Goal: Transaction & Acquisition: Purchase product/service

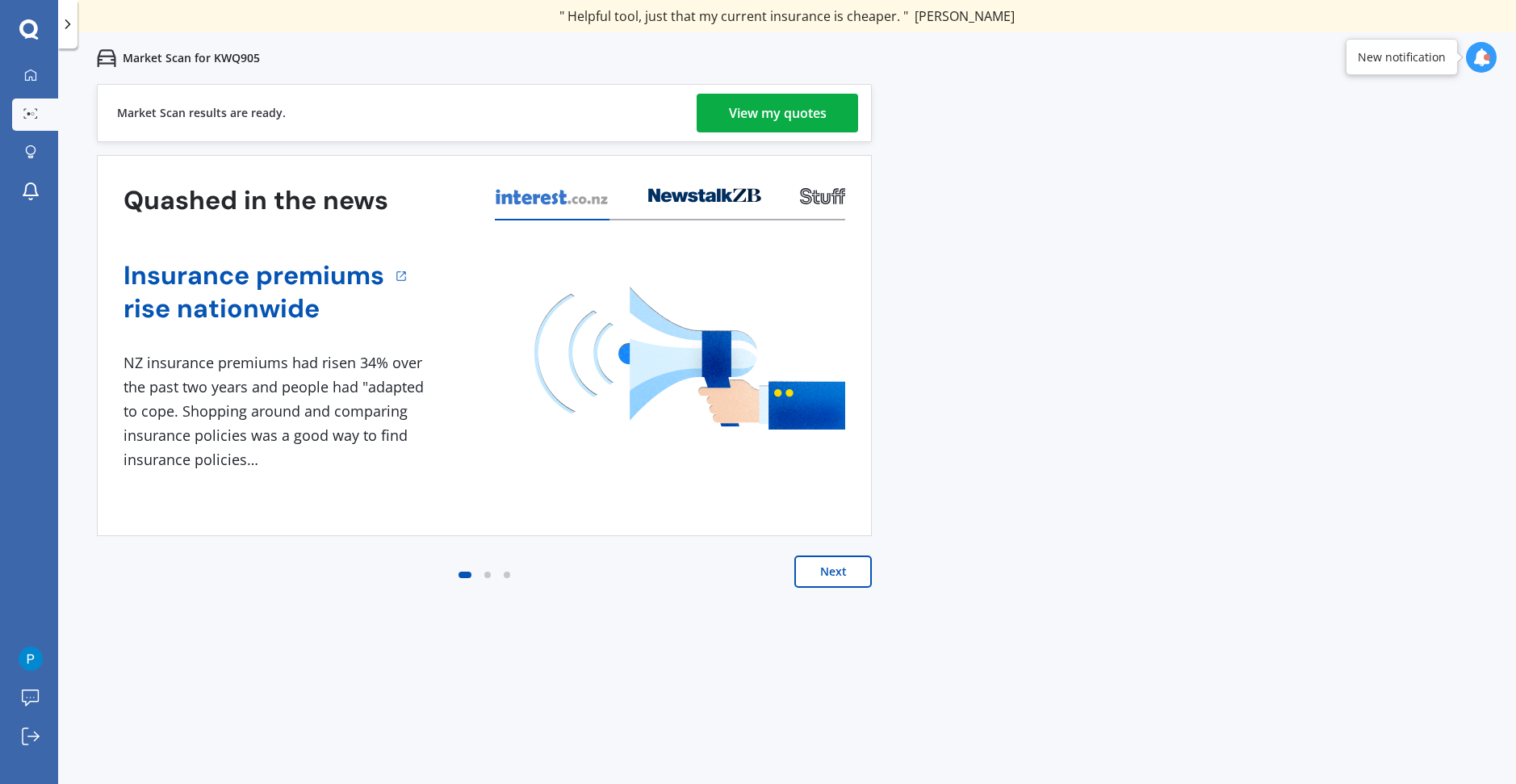
click at [736, 119] on div "View my quotes" at bounding box center [777, 113] width 98 height 39
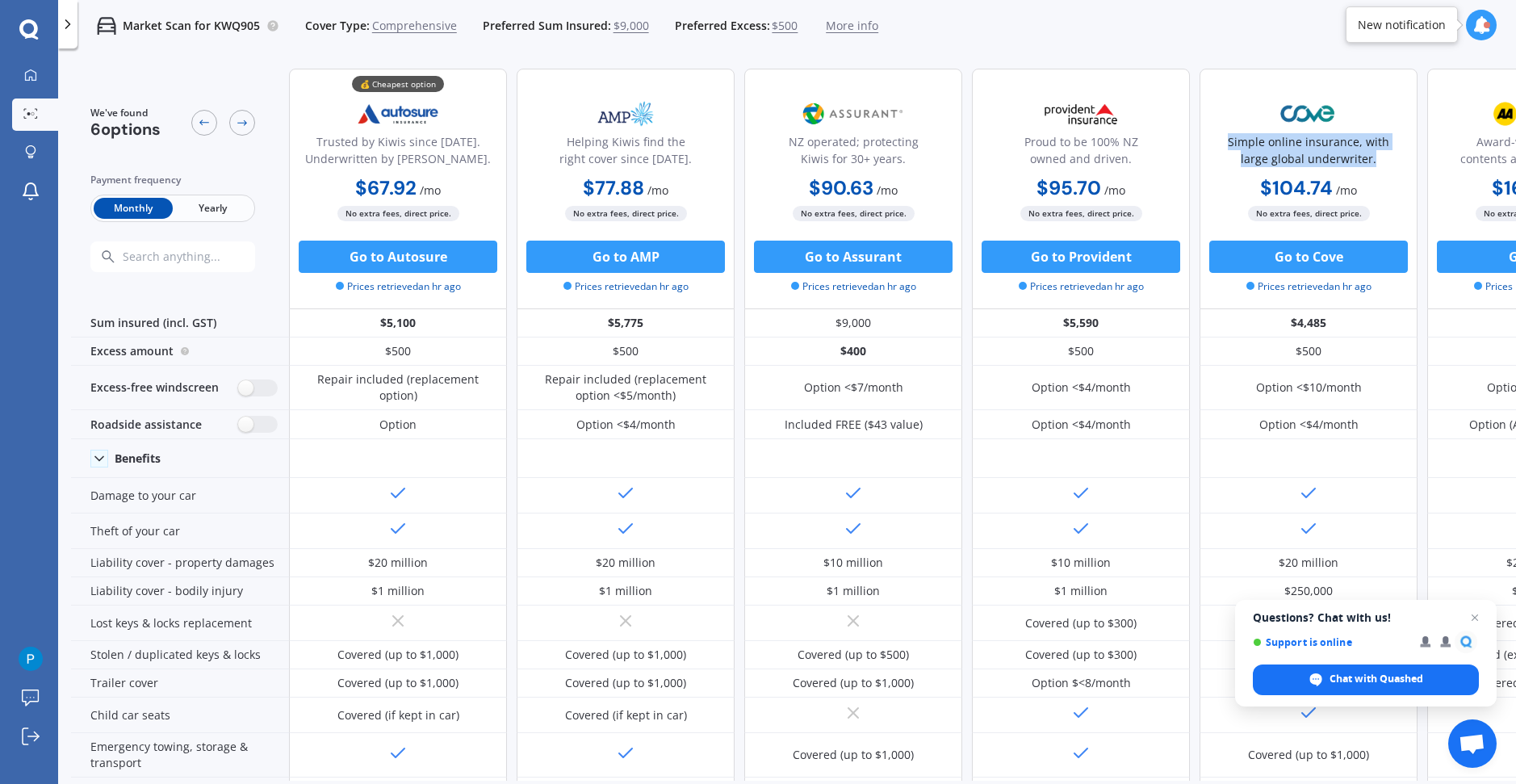
drag, startPoint x: 1374, startPoint y: 164, endPoint x: 1265, endPoint y: 127, distance: 115.1
click at [1219, 144] on div "Simple online insurance, with large global underwriter." at bounding box center [1308, 153] width 191 height 40
click at [1317, 39] on div "Market Scan for KWQ905 Cover Type: Comprehensive Preferred Sum Insured: $9,000 …" at bounding box center [787, 26] width 1458 height 51
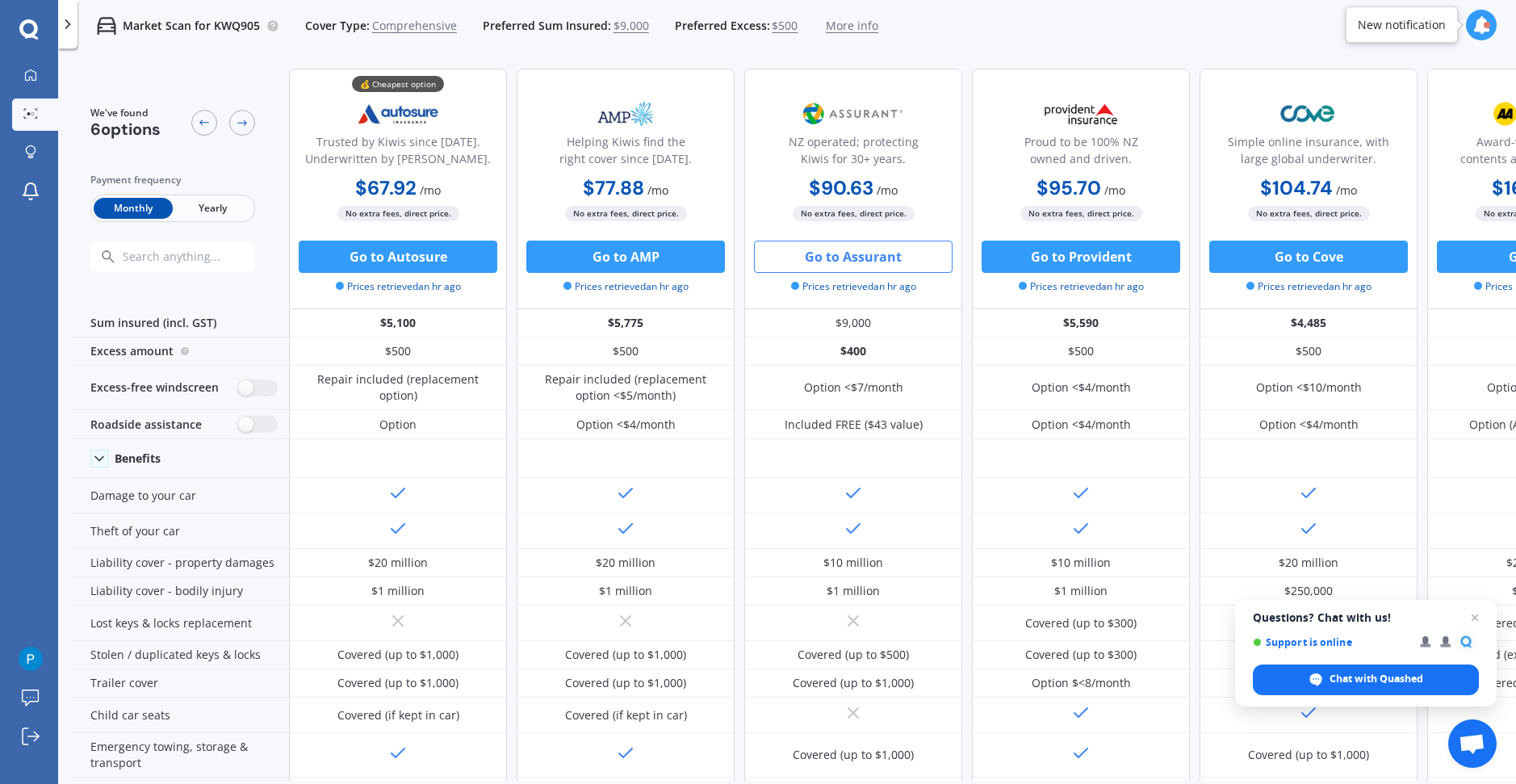
click at [850, 267] on button "Go to Assurant" at bounding box center [852, 257] width 199 height 33
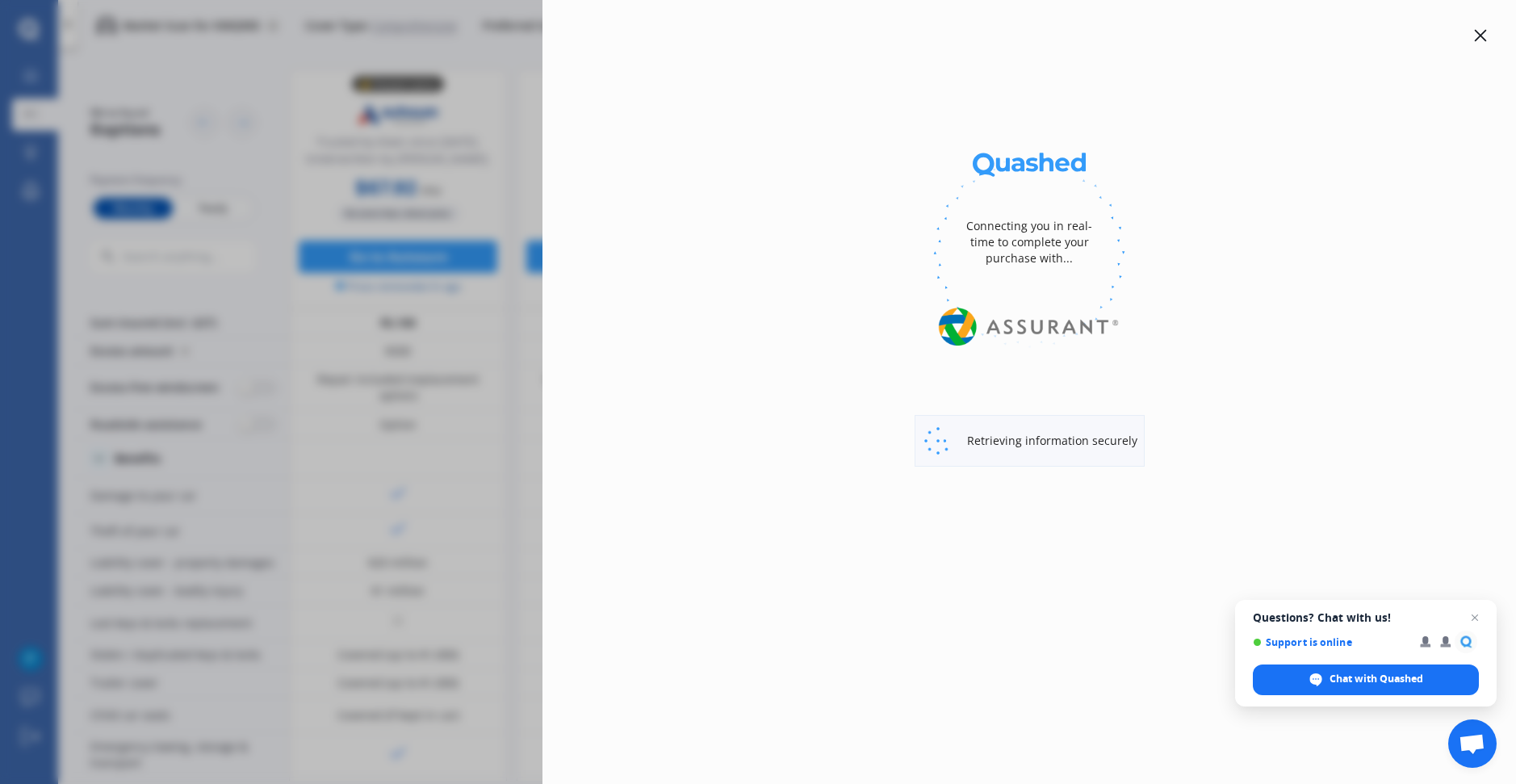
select select "Monthly"
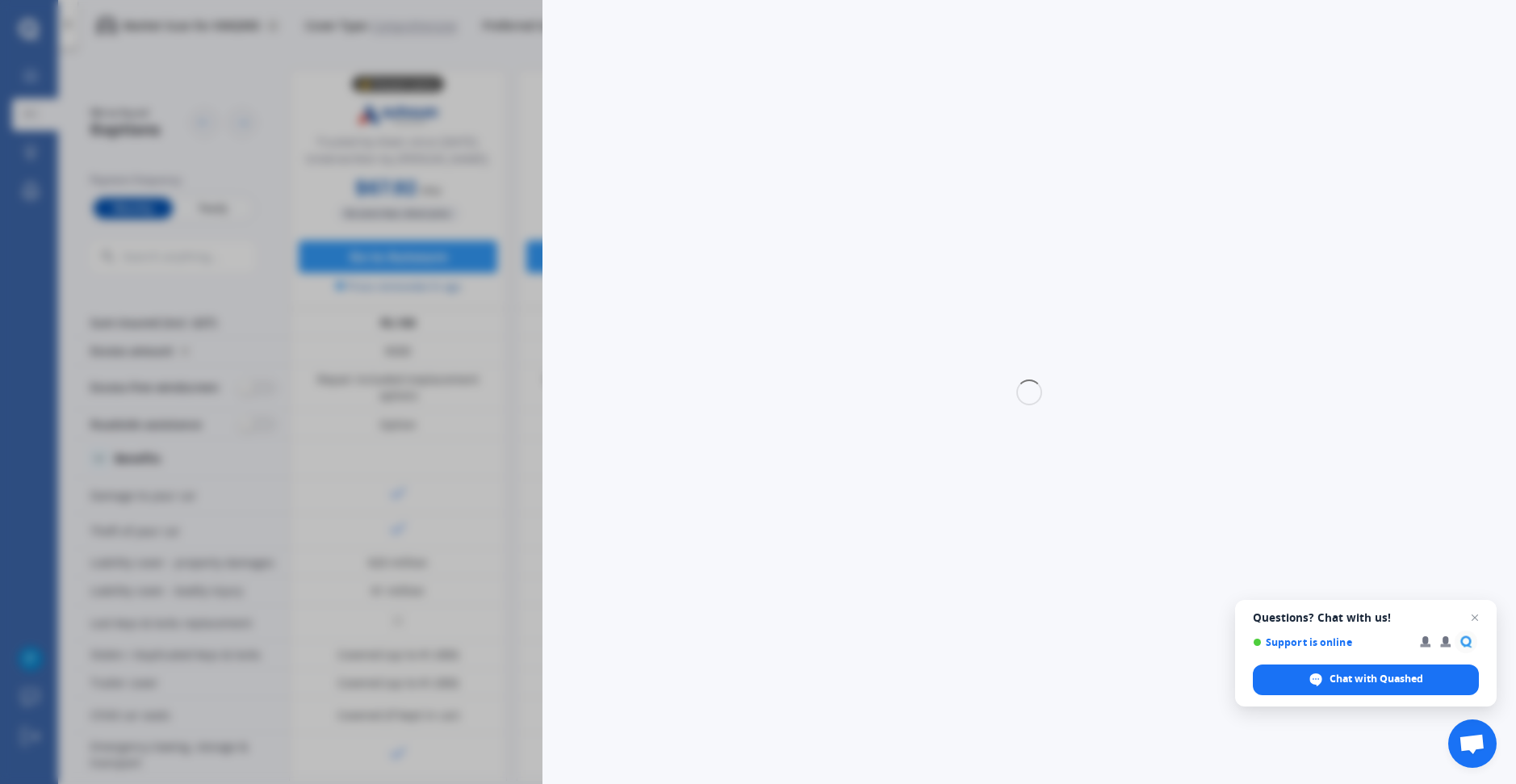
select select "full"
select select "0"
select select "Manawatu / Wanganui"
select select "TOYOTA"
select select "MARK X"
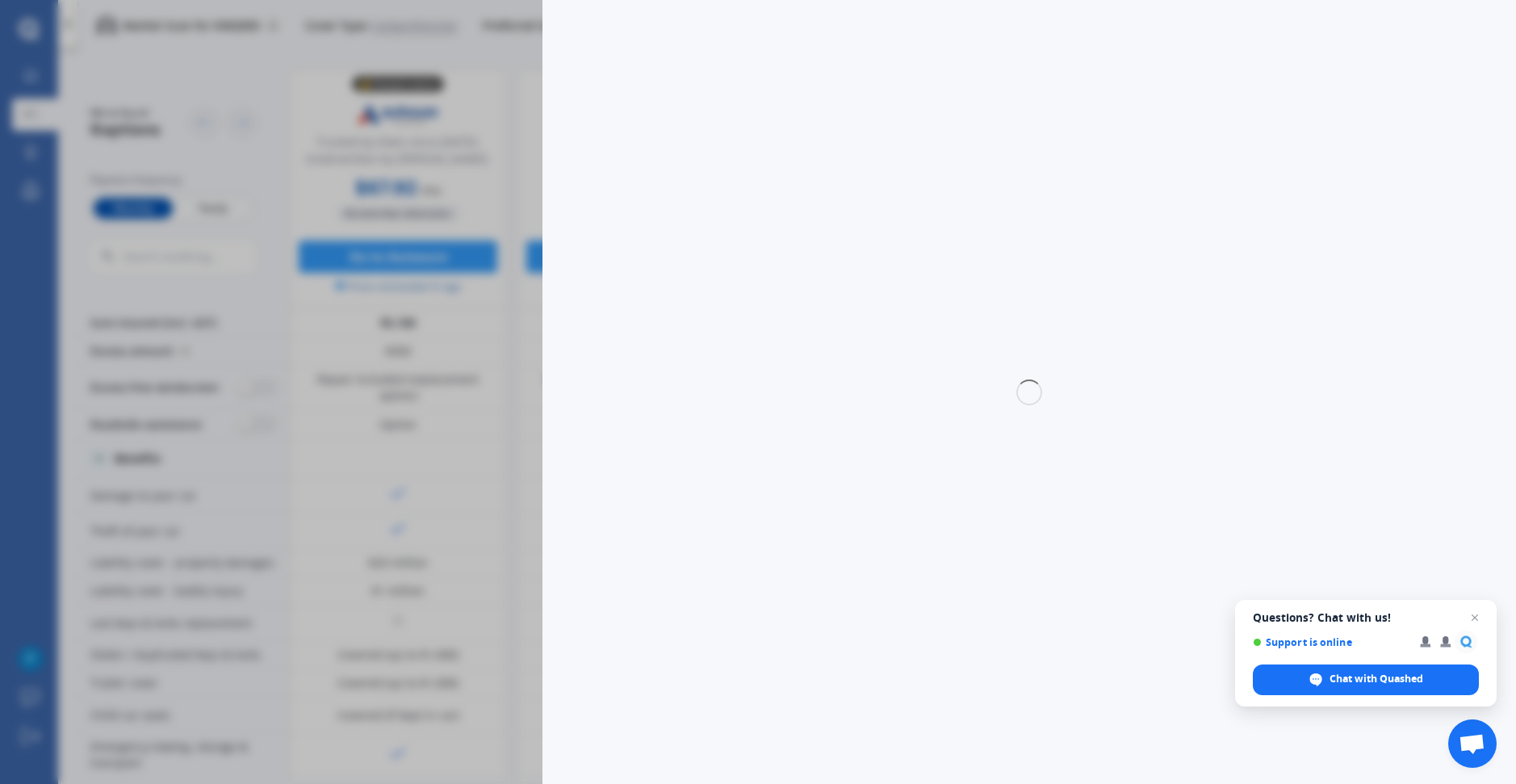
select select "(ALL)"
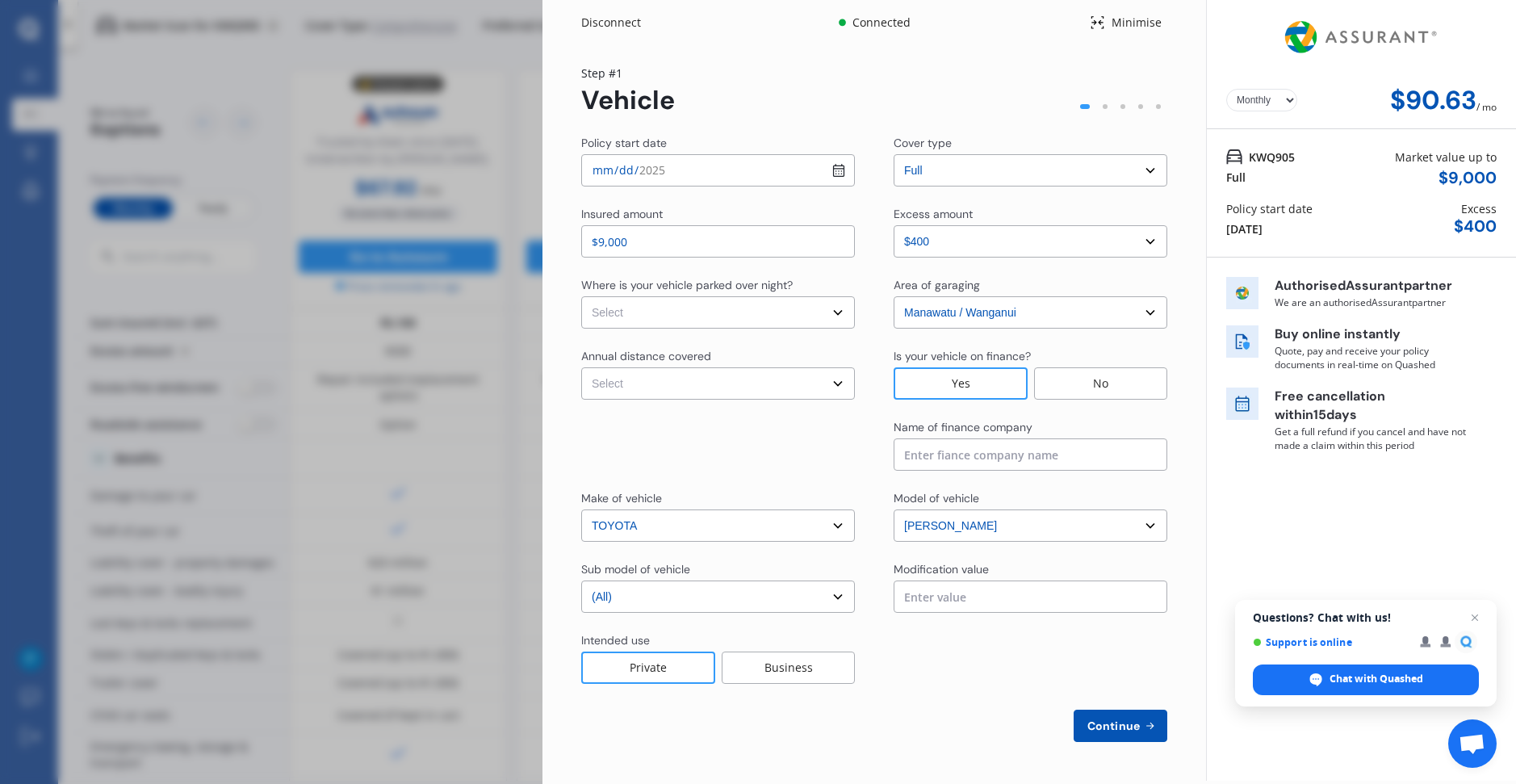
click at [802, 318] on select "Select In a garage On own property On street or road" at bounding box center [717, 312] width 274 height 33
select select "On own property"
click at [581, 296] on select "Select In a garage On own property On street or road" at bounding box center [717, 312] width 274 height 33
click at [691, 383] on select "Select Low (less than 15,000km per year) Average (15,000-30,000km per year) Hig…" at bounding box center [717, 383] width 274 height 33
select select "20000"
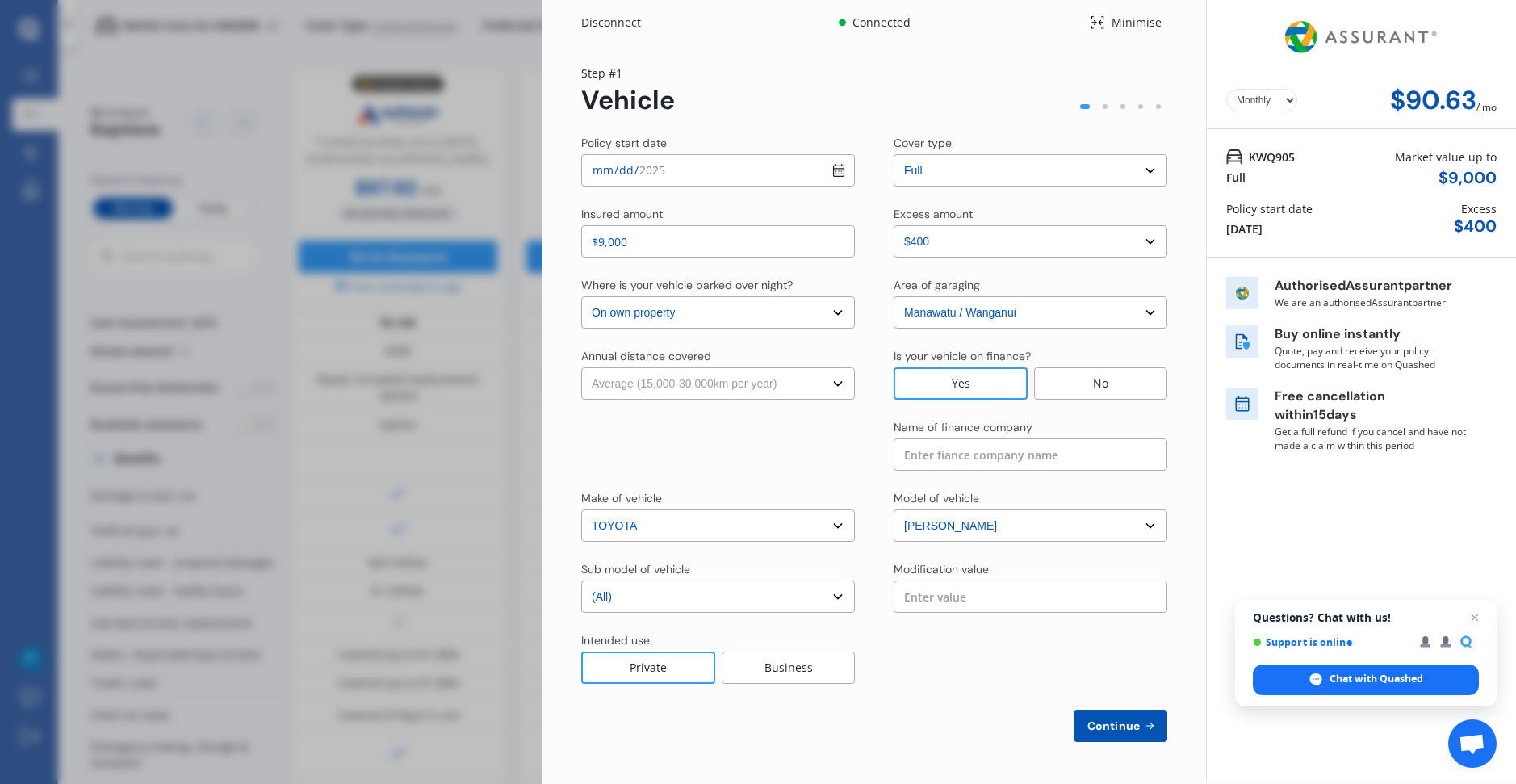
click at [581, 367] on select "Select Low (less than 15,000km per year) Average (15,000-30,000km per year) Hig…" at bounding box center [717, 383] width 274 height 33
click at [824, 602] on select "Select sub-model (All) Diesel" at bounding box center [717, 596] width 274 height 33
click at [979, 466] on input at bounding box center [1030, 454] width 274 height 33
type input "AMP Insurance"
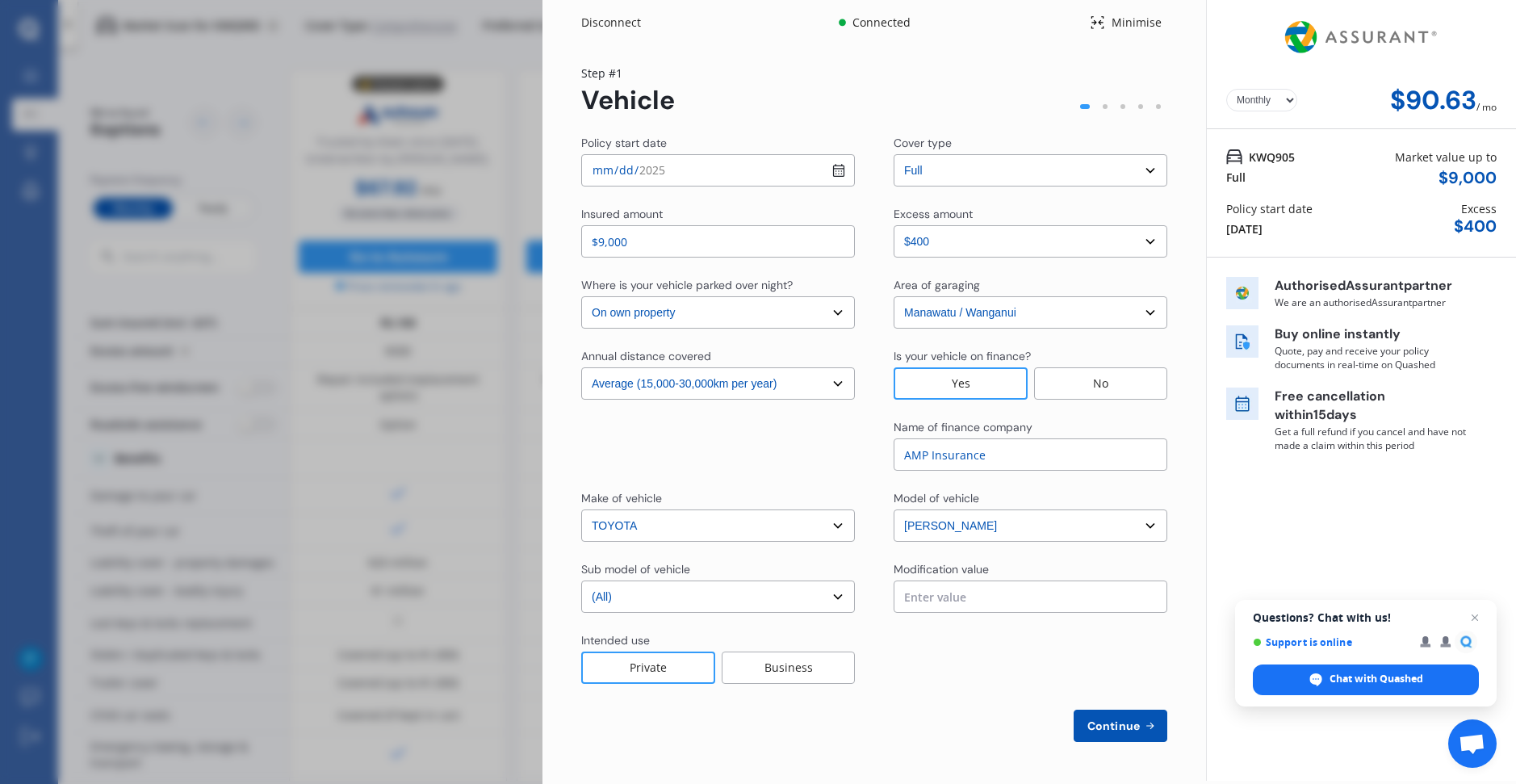
click at [1020, 240] on select "Select excess amount $400 $900 $1,400" at bounding box center [1030, 241] width 274 height 33
click at [894, 225] on select "Select excess amount $400 $900 $1,400" at bounding box center [1030, 241] width 274 height 33
click at [1476, 613] on span "Close chat" at bounding box center [1475, 617] width 20 height 20
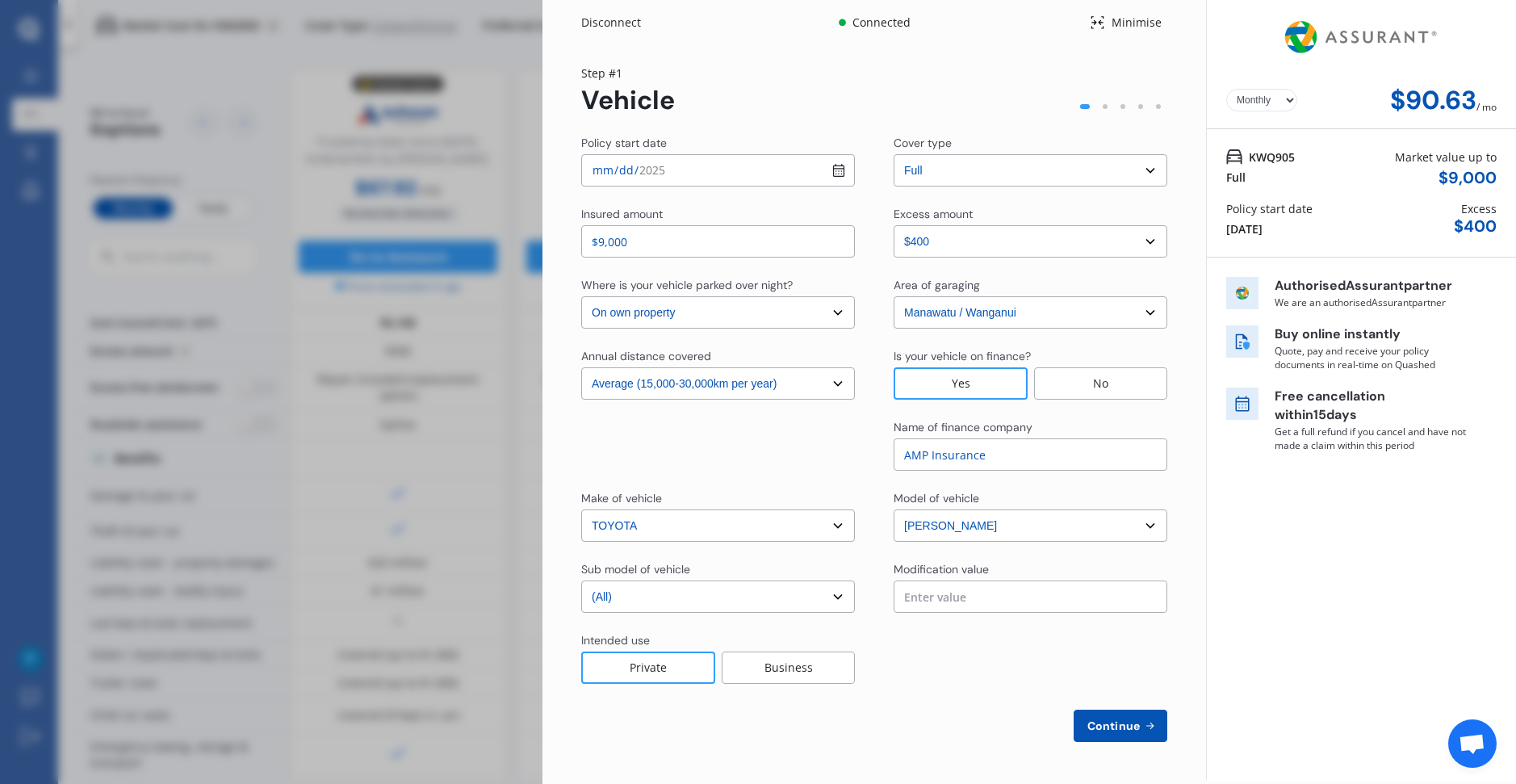
click at [1129, 721] on span "Continue" at bounding box center [1114, 725] width 59 height 13
select select "Mr"
select select "13"
select select "09"
select select "2002"
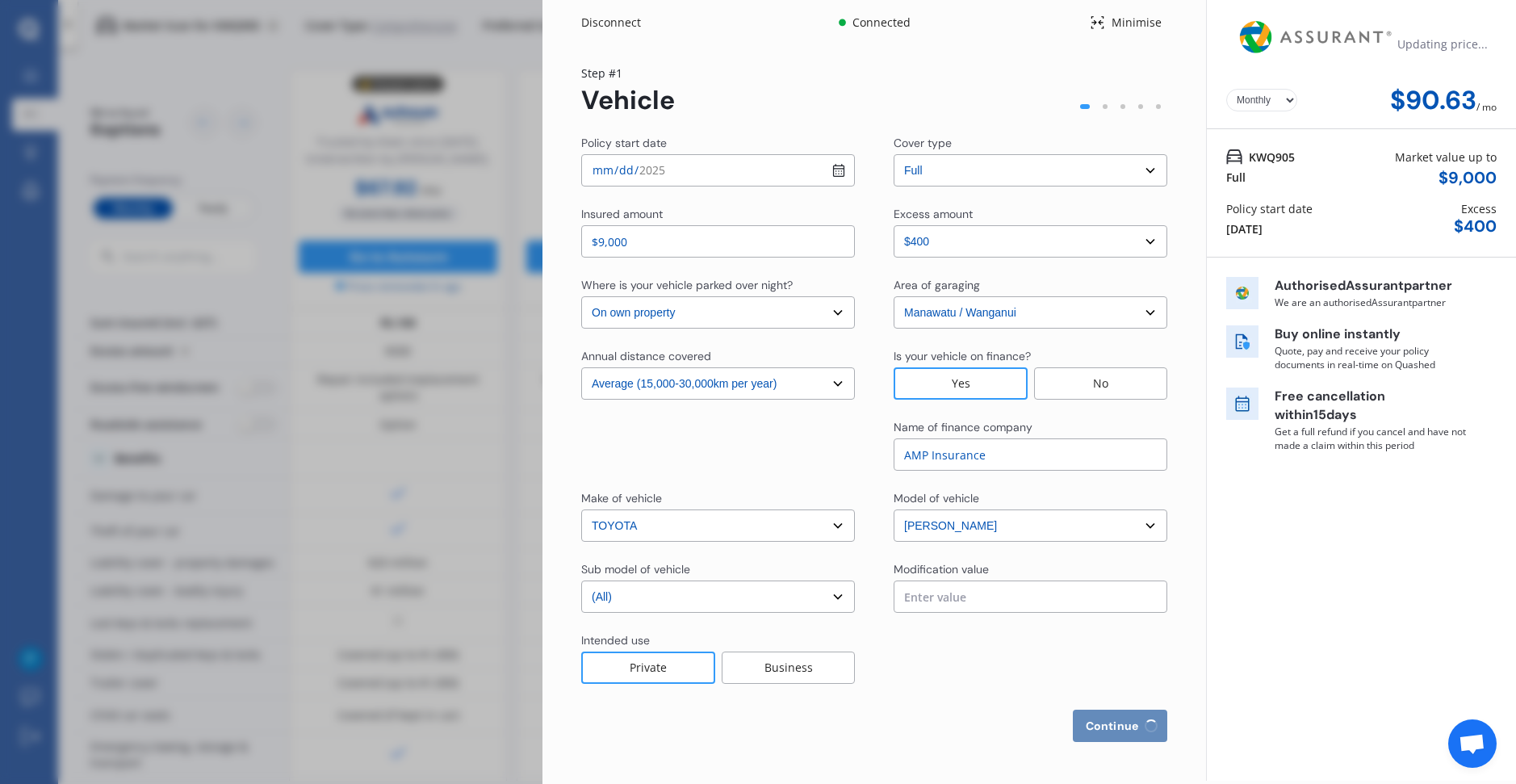
select select "full"
select select "more than 4 years"
select select "[GEOGRAPHIC_DATA]"
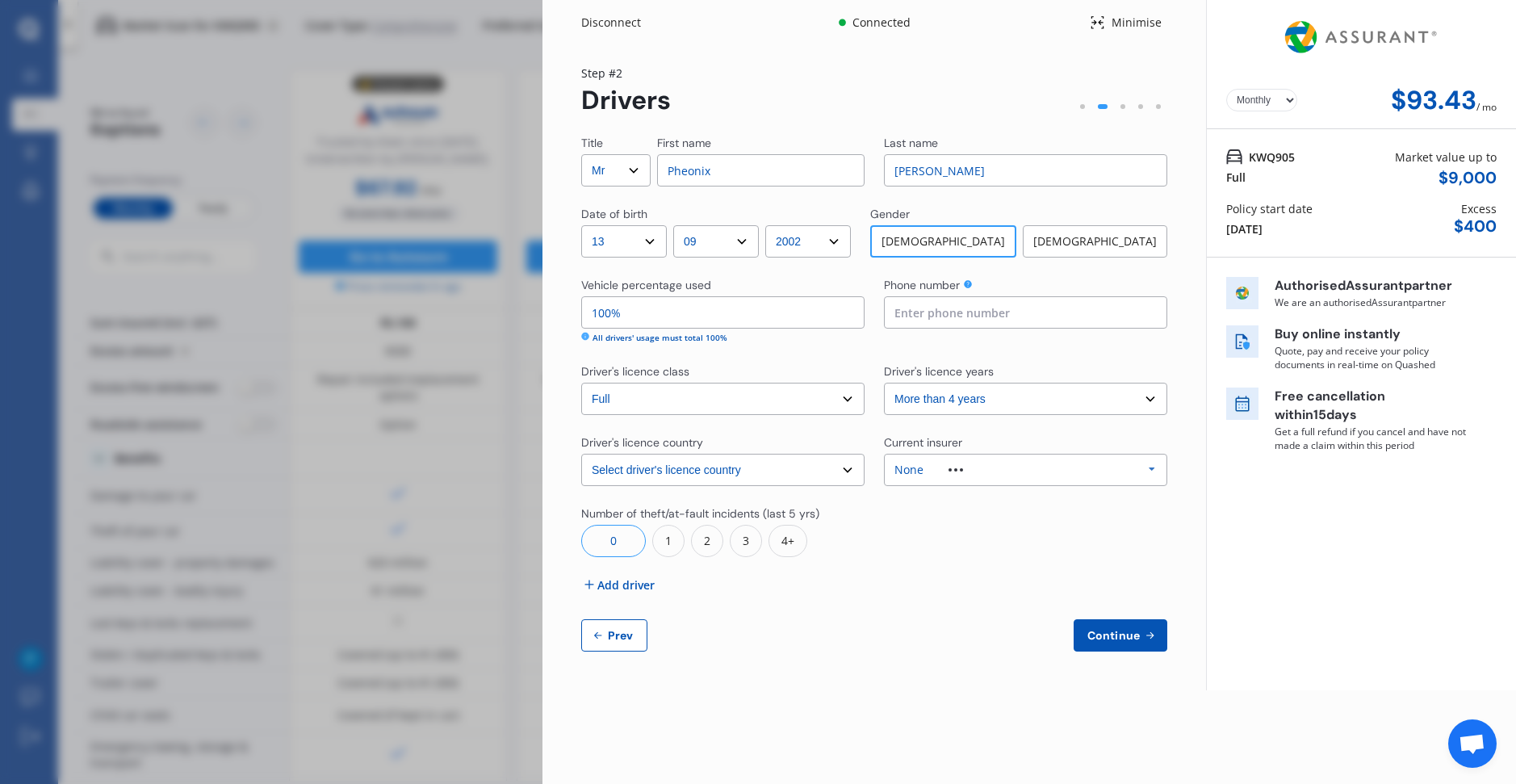
click at [1040, 468] on div "None Allianz AAI AMI IAG - NZI/State [PERSON_NAME] Vero Unknown Other Insurer N…" at bounding box center [1025, 469] width 283 height 33
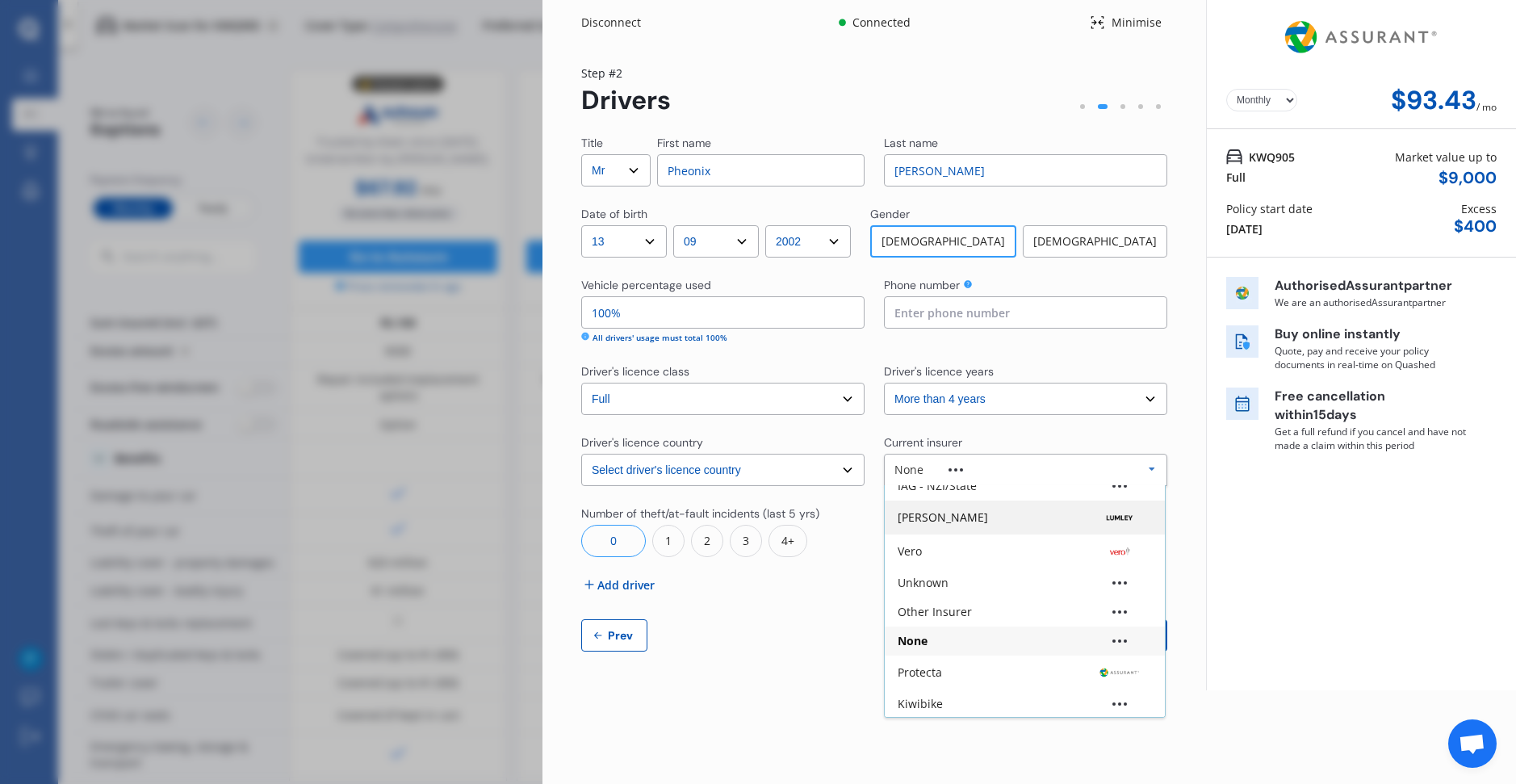
scroll to position [108, 0]
click at [987, 609] on div "Other Insurer" at bounding box center [1024, 609] width 254 height 11
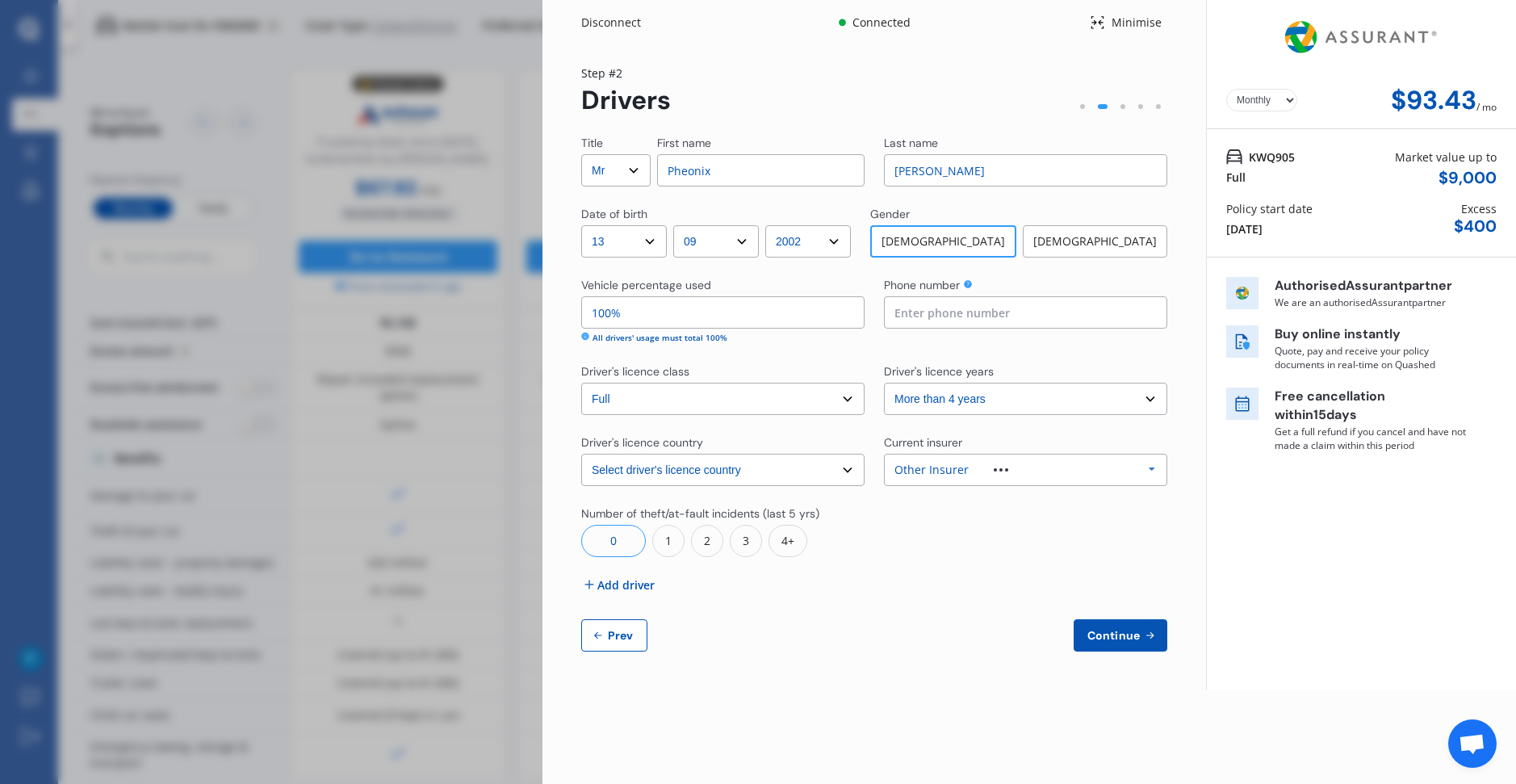
click at [1117, 630] on span "Continue" at bounding box center [1114, 635] width 59 height 13
click at [951, 314] on input at bounding box center [1025, 312] width 283 height 33
type input "0273605318"
click at [731, 352] on div "Title Select Mr Mrs Miss Ms Dr First name Pheonix Last name [PERSON_NAME] Date …" at bounding box center [873, 392] width 586 height 516
click at [665, 542] on div "1" at bounding box center [668, 540] width 33 height 33
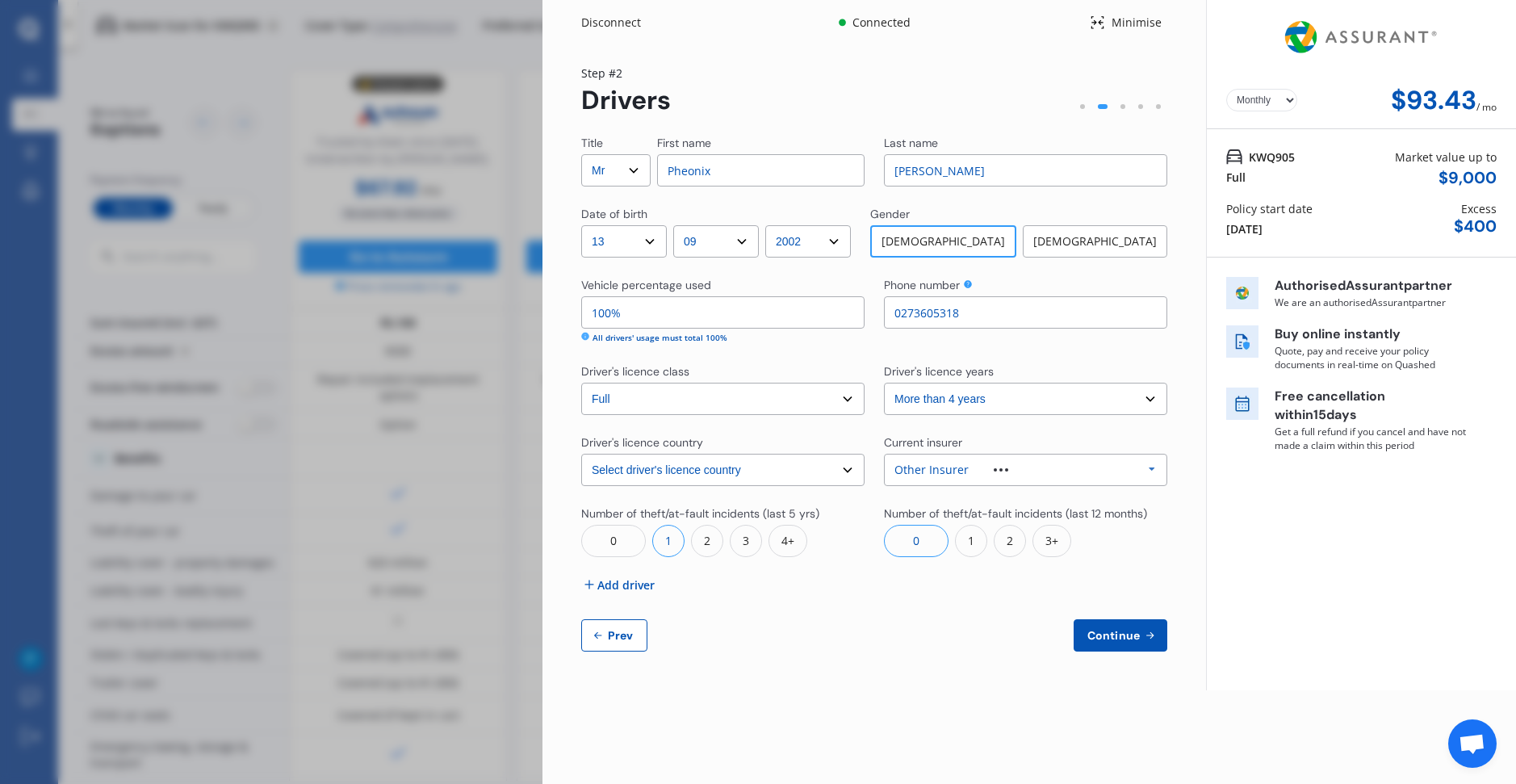
click at [958, 549] on div "1" at bounding box center [971, 540] width 33 height 33
click at [1137, 646] on button "Continue" at bounding box center [1120, 635] width 94 height 33
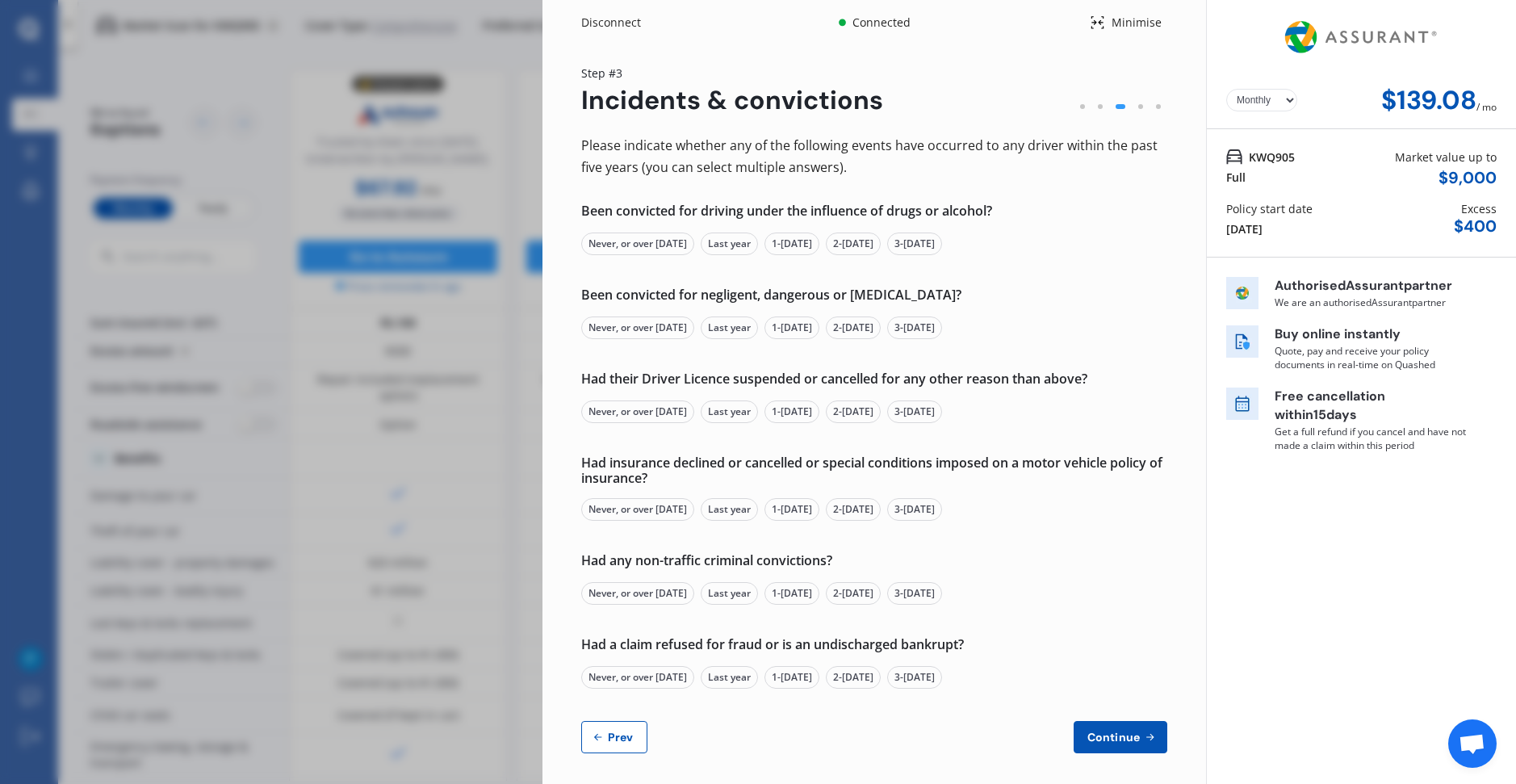
click at [678, 254] on div "Never, or over [DATE]" at bounding box center [637, 243] width 113 height 23
click at [661, 333] on div "Never, or over [DATE]" at bounding box center [637, 327] width 113 height 23
click at [674, 419] on div "Never, or over [DATE]" at bounding box center [637, 411] width 113 height 23
click at [646, 593] on div "Never, or over [DATE]" at bounding box center [637, 592] width 113 height 23
click at [652, 676] on div "Never, or over [DATE]" at bounding box center [637, 676] width 113 height 23
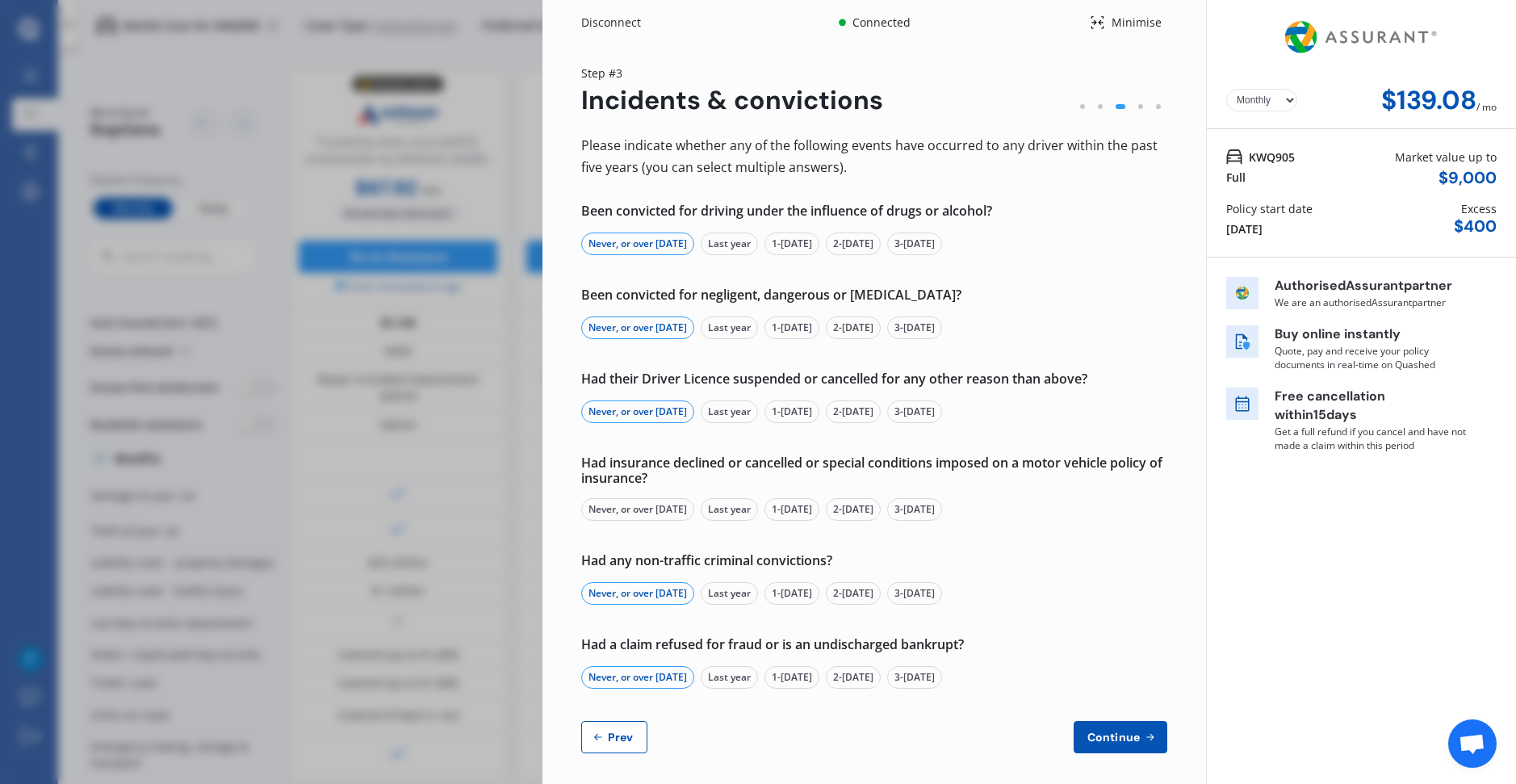
click at [626, 515] on div "Never, or over [DATE]" at bounding box center [637, 509] width 113 height 23
click at [616, 731] on span "Prev" at bounding box center [620, 737] width 33 height 13
select select "Mr"
select select "13"
select select "09"
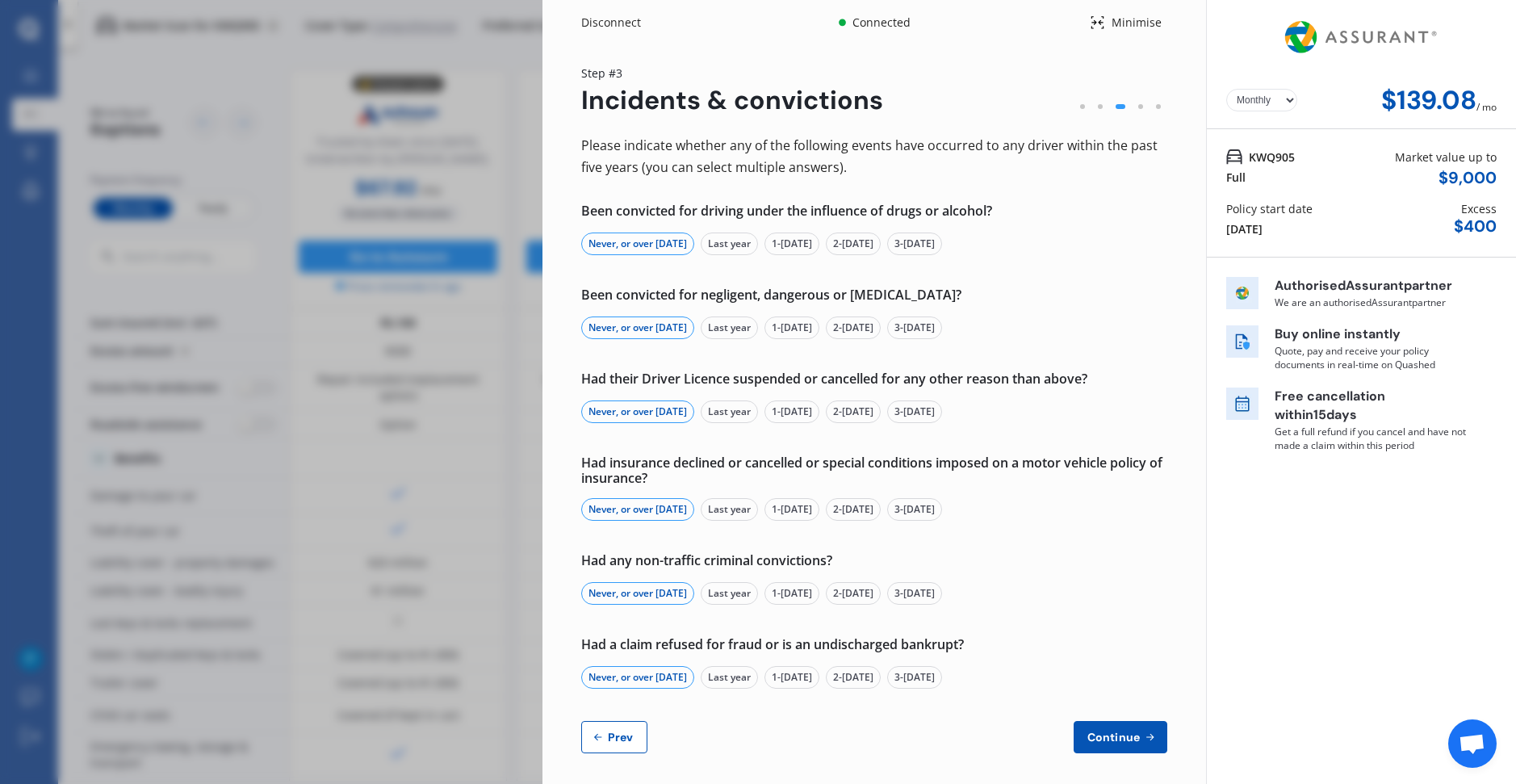
select select "2002"
select select "full"
select select "more than 4 years"
select select "[GEOGRAPHIC_DATA]"
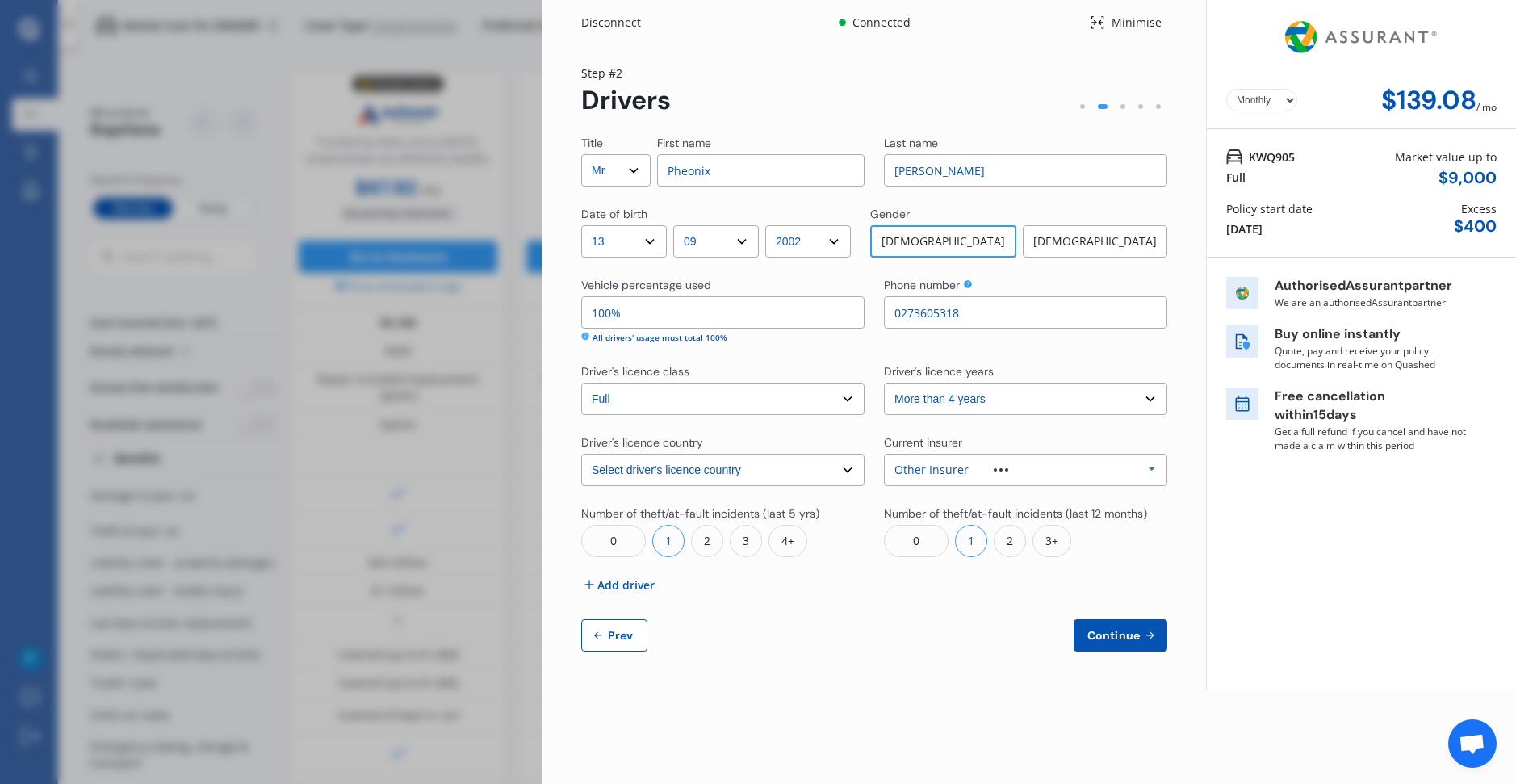
click at [620, 541] on div "0" at bounding box center [612, 540] width 64 height 33
click at [1120, 639] on span "Continue" at bounding box center [1114, 635] width 59 height 13
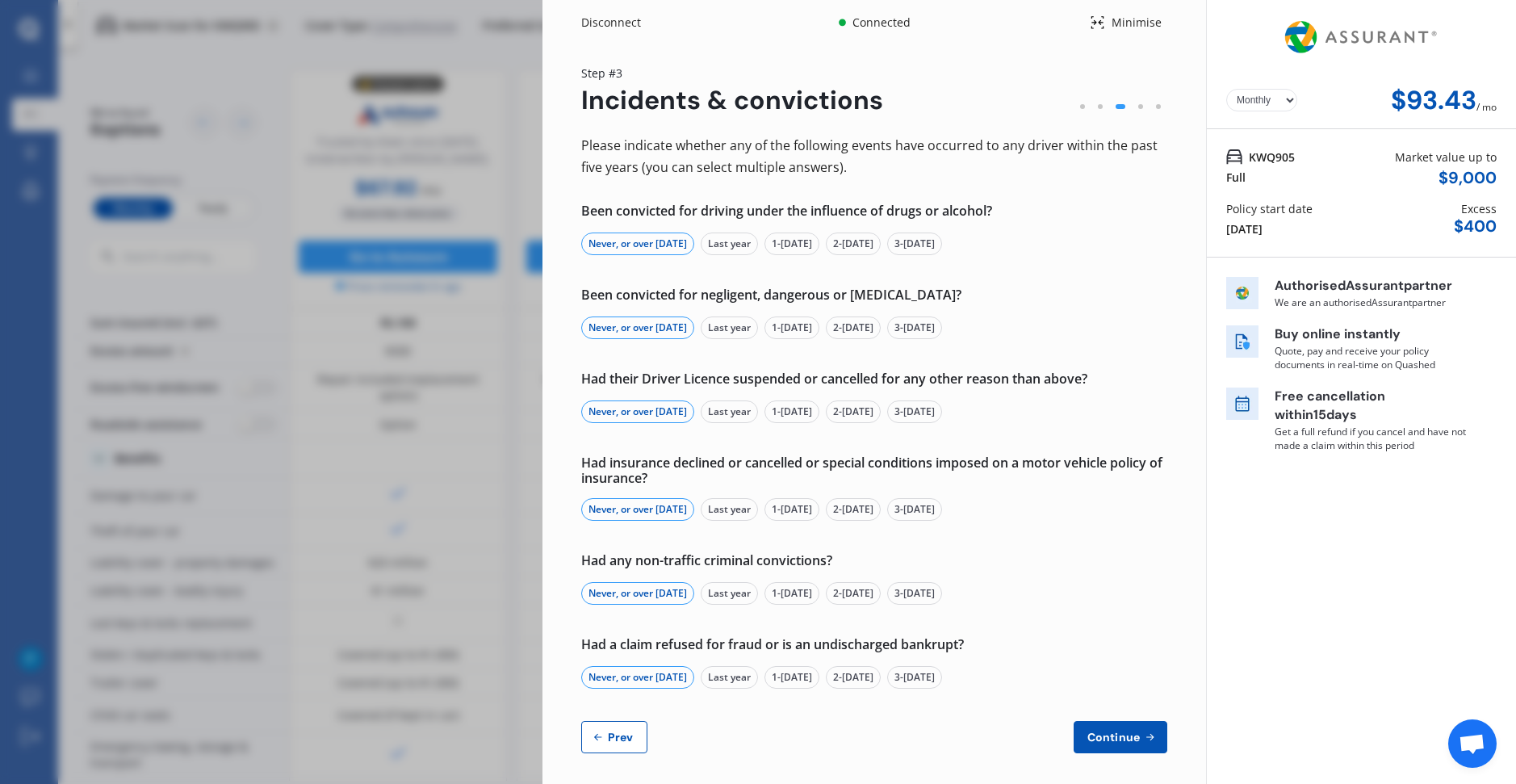
click at [1106, 731] on span "Continue" at bounding box center [1114, 737] width 59 height 13
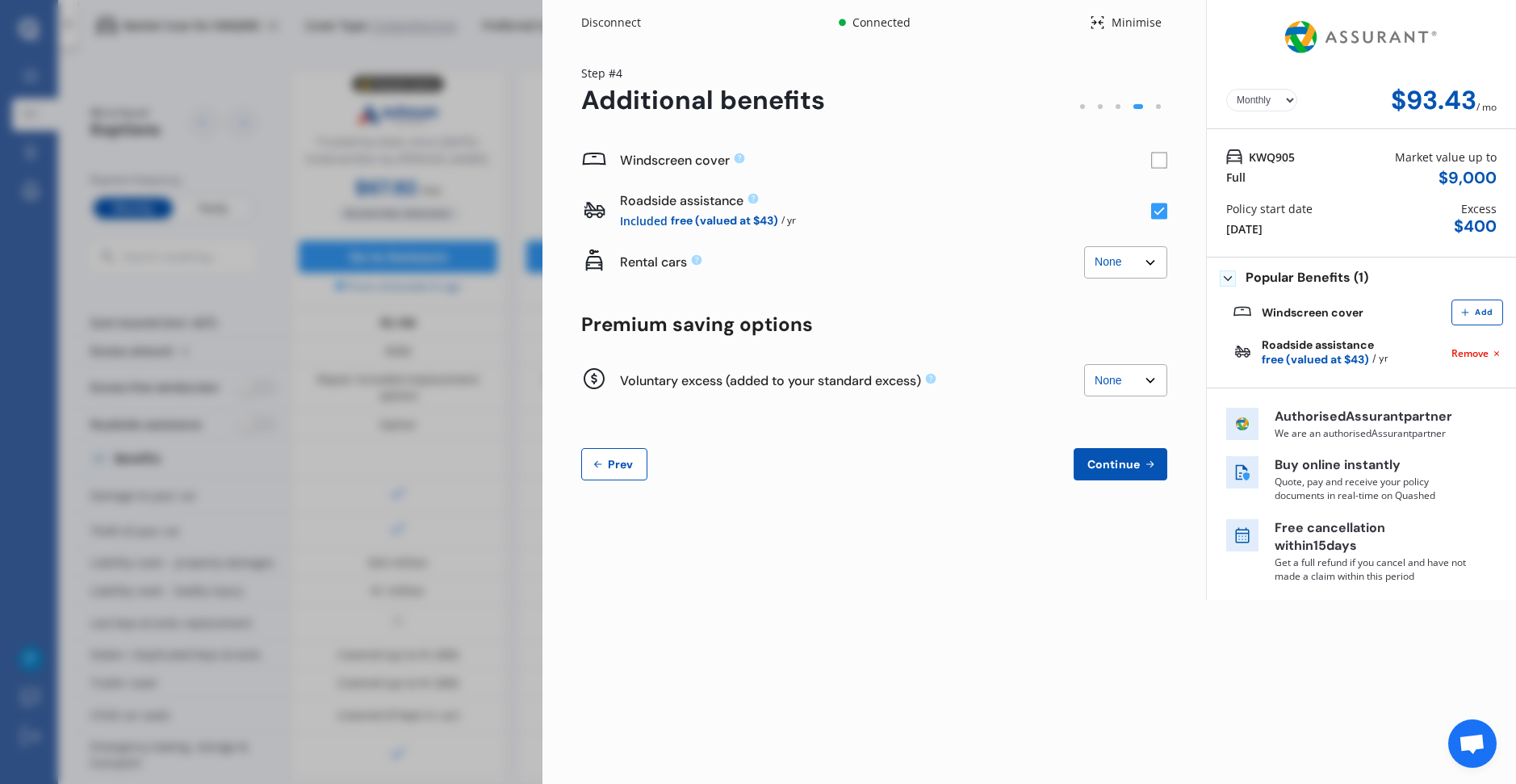
click at [1157, 161] on rect at bounding box center [1158, 160] width 16 height 16
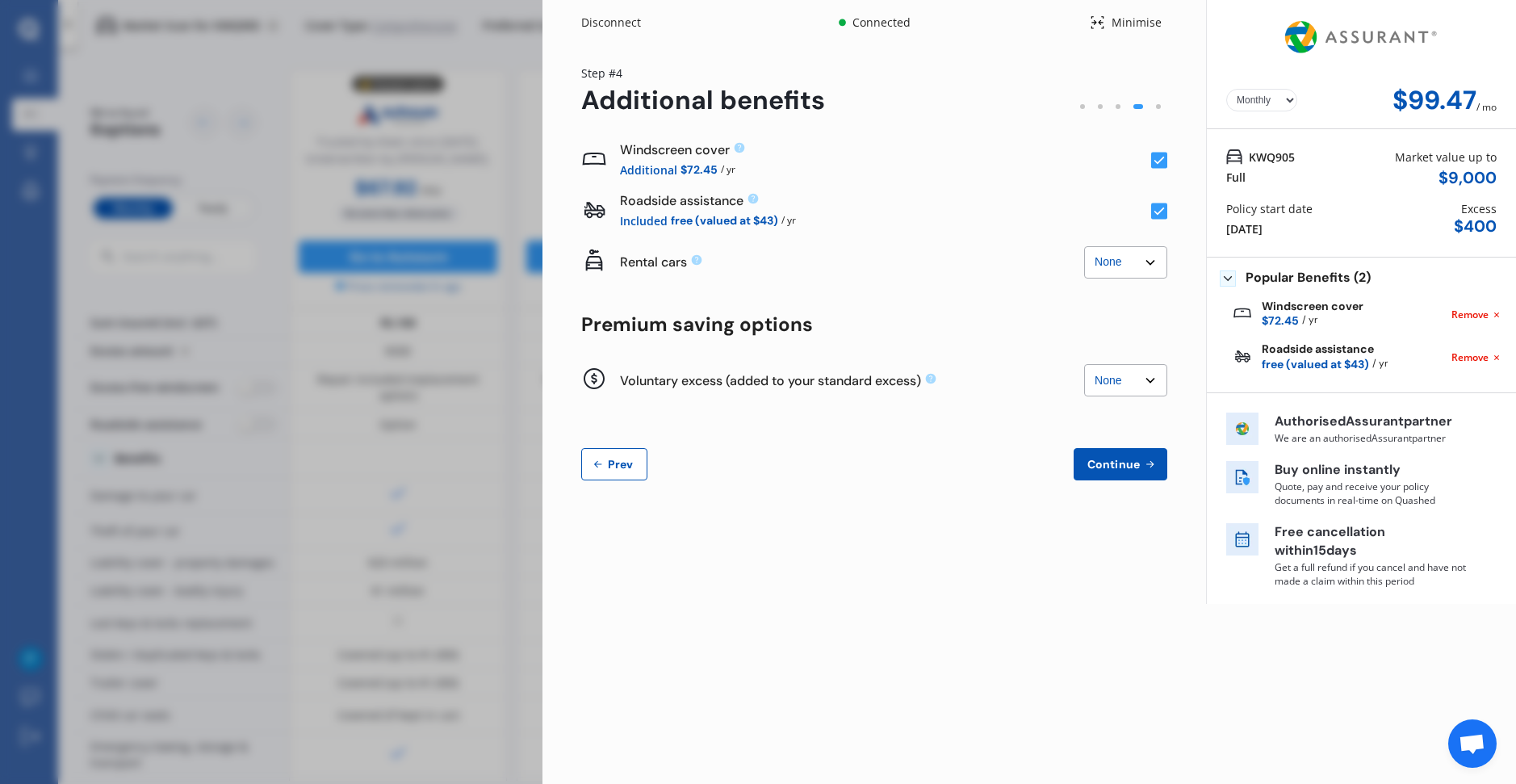
click at [1115, 391] on select "None $500 $1,000" at bounding box center [1126, 380] width 83 height 33
click at [1084, 364] on select "None $500 $1,000" at bounding box center [1126, 380] width 83 height 33
click at [1128, 373] on select "None $500 $1,000" at bounding box center [1126, 380] width 83 height 33
select select "0"
click at [1084, 364] on select "None $500 $1,000" at bounding box center [1126, 380] width 83 height 33
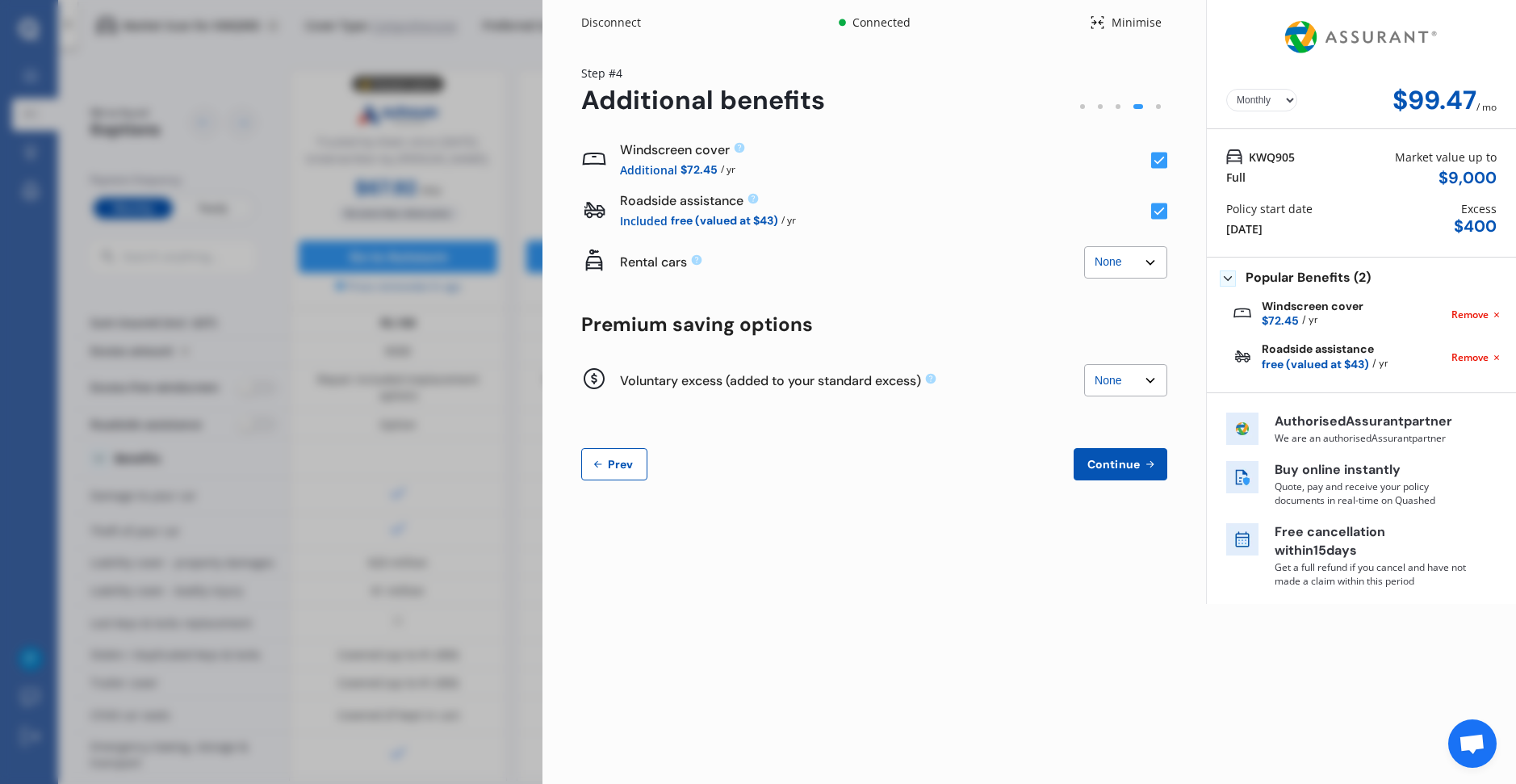
click at [1124, 465] on span "Continue" at bounding box center [1114, 463] width 59 height 13
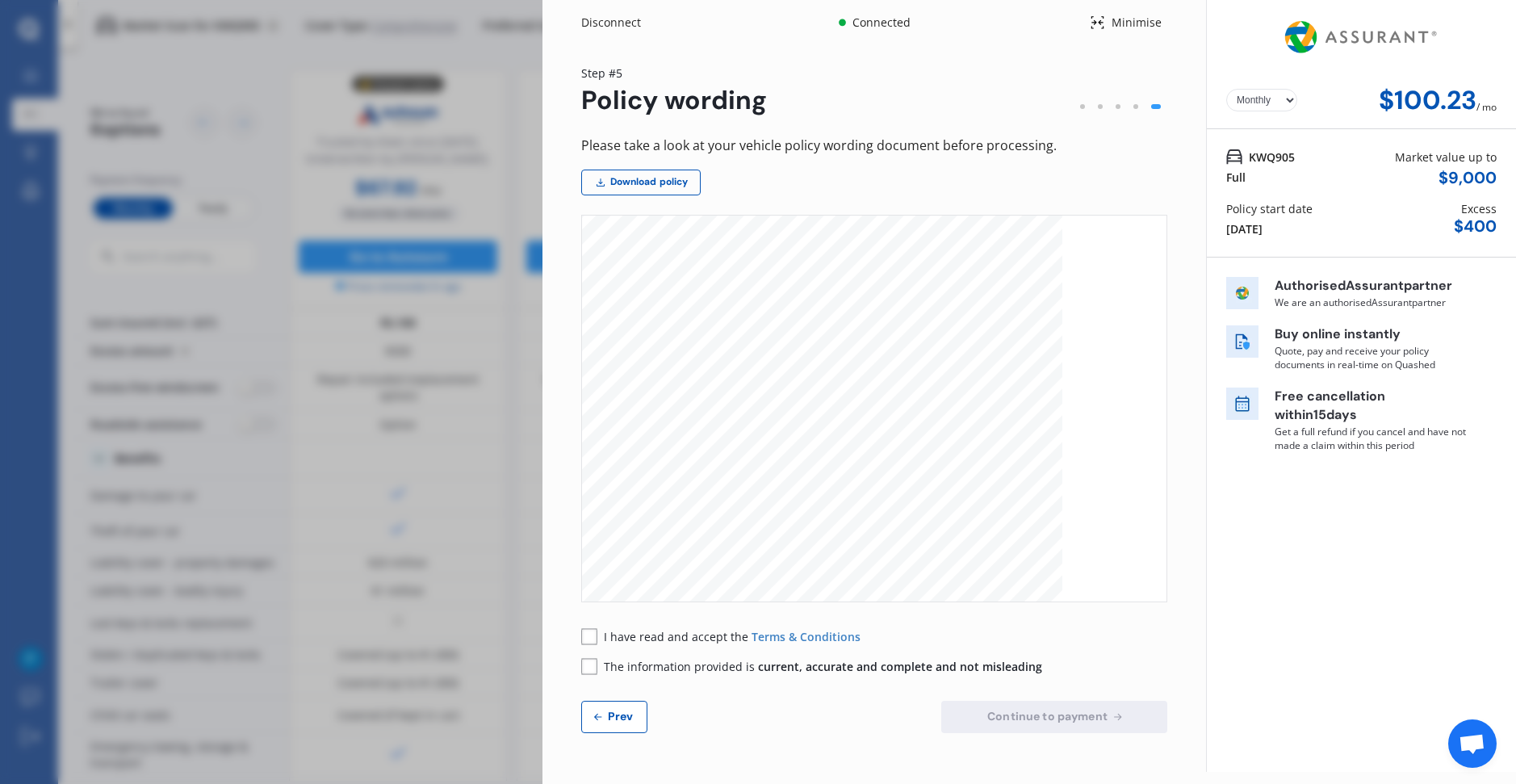
scroll to position [1694, 0]
click at [608, 717] on span "Prev" at bounding box center [620, 715] width 33 height 13
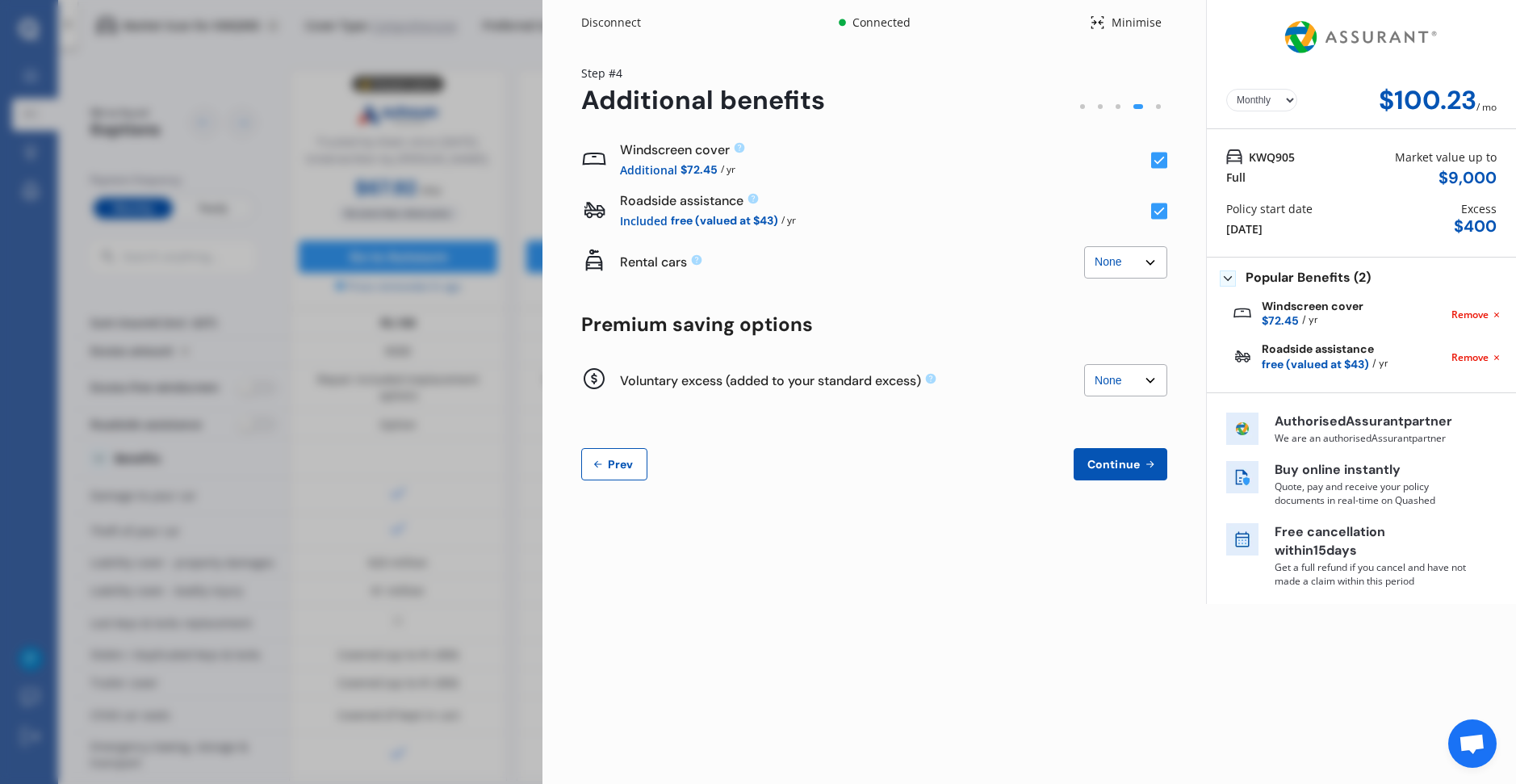
click at [627, 471] on button "Prev" at bounding box center [613, 464] width 66 height 33
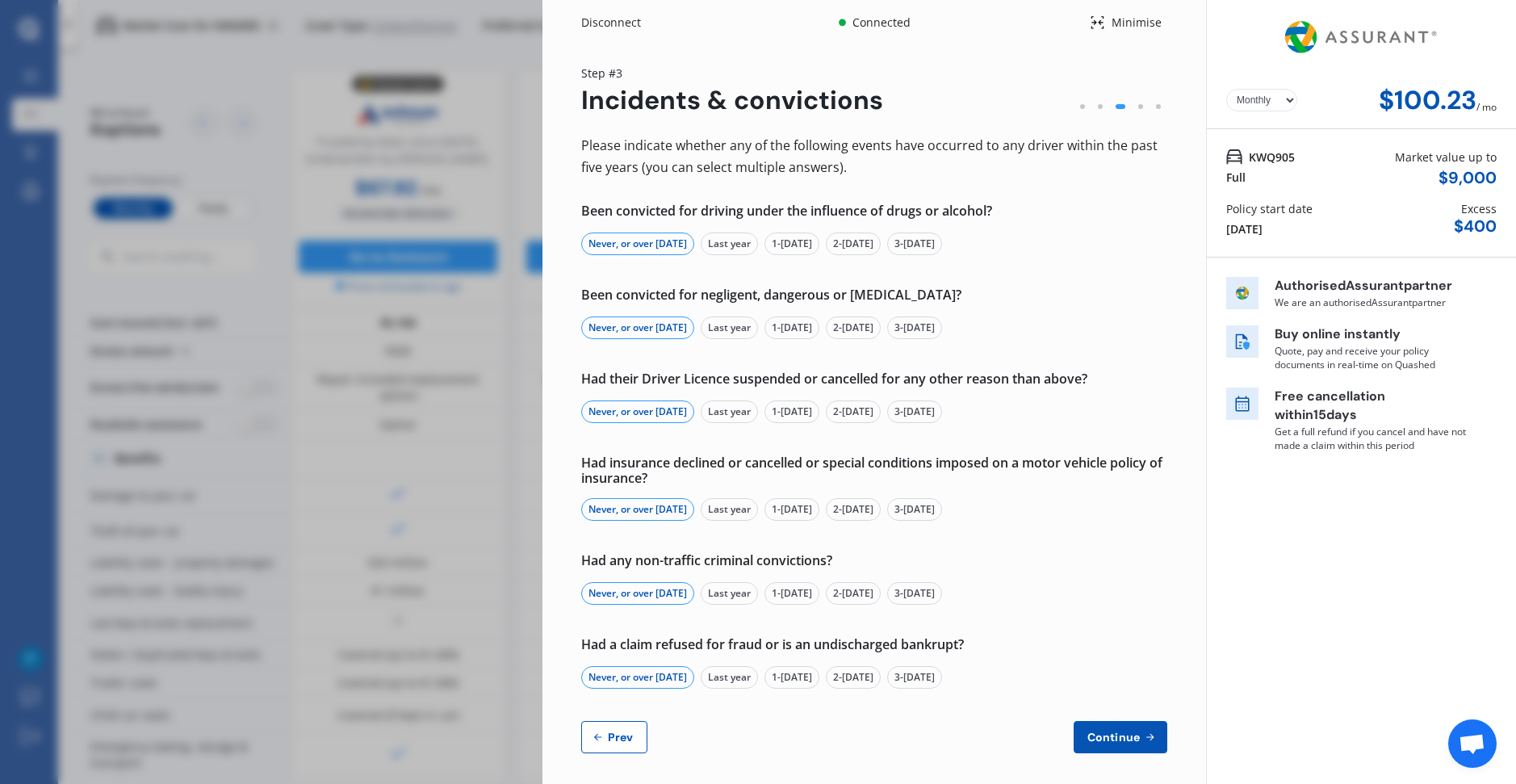
click at [620, 732] on span "Prev" at bounding box center [620, 737] width 33 height 13
select select "Mr"
select select "13"
select select "09"
select select "2002"
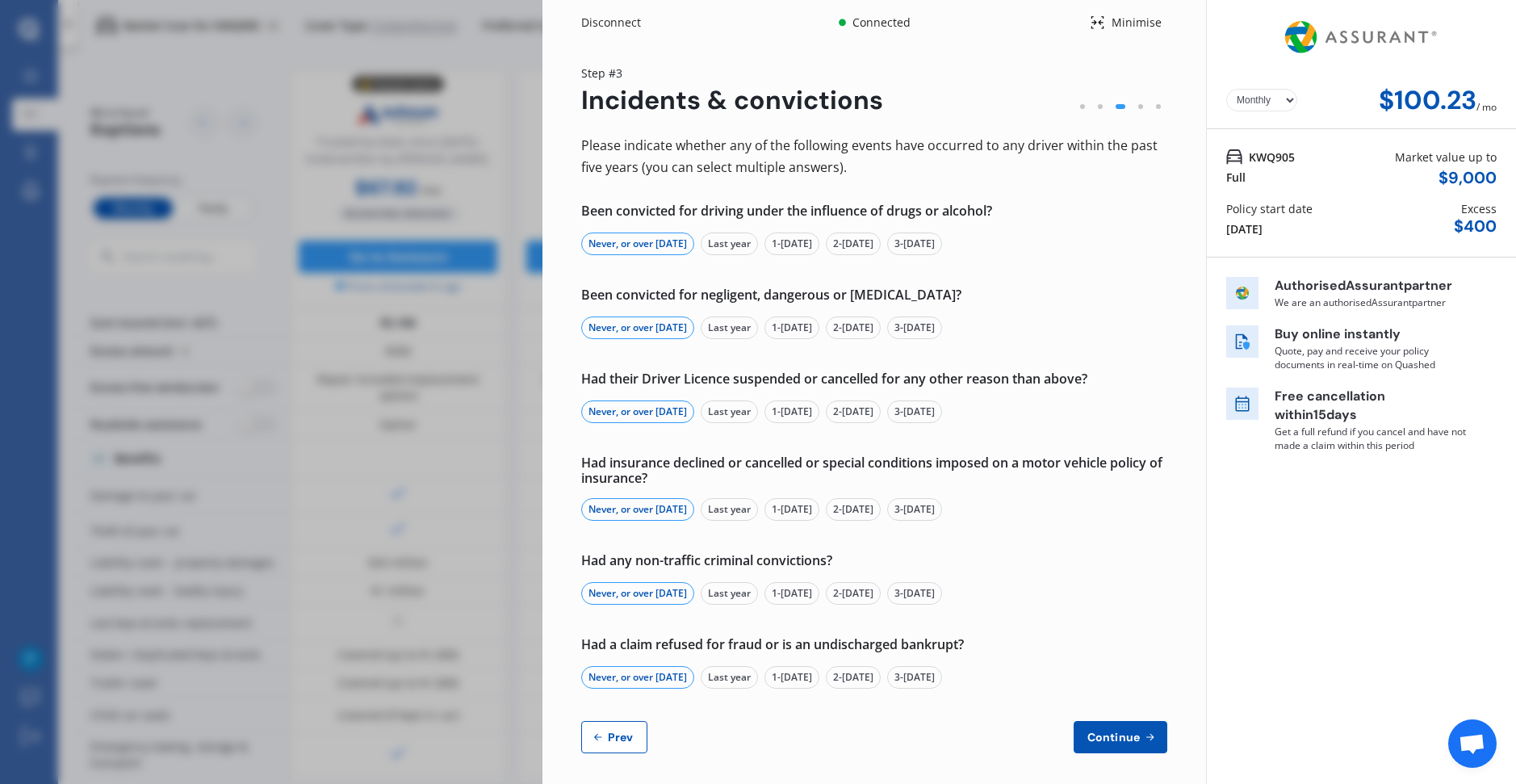
select select "full"
select select "more than 4 years"
select select "[GEOGRAPHIC_DATA]"
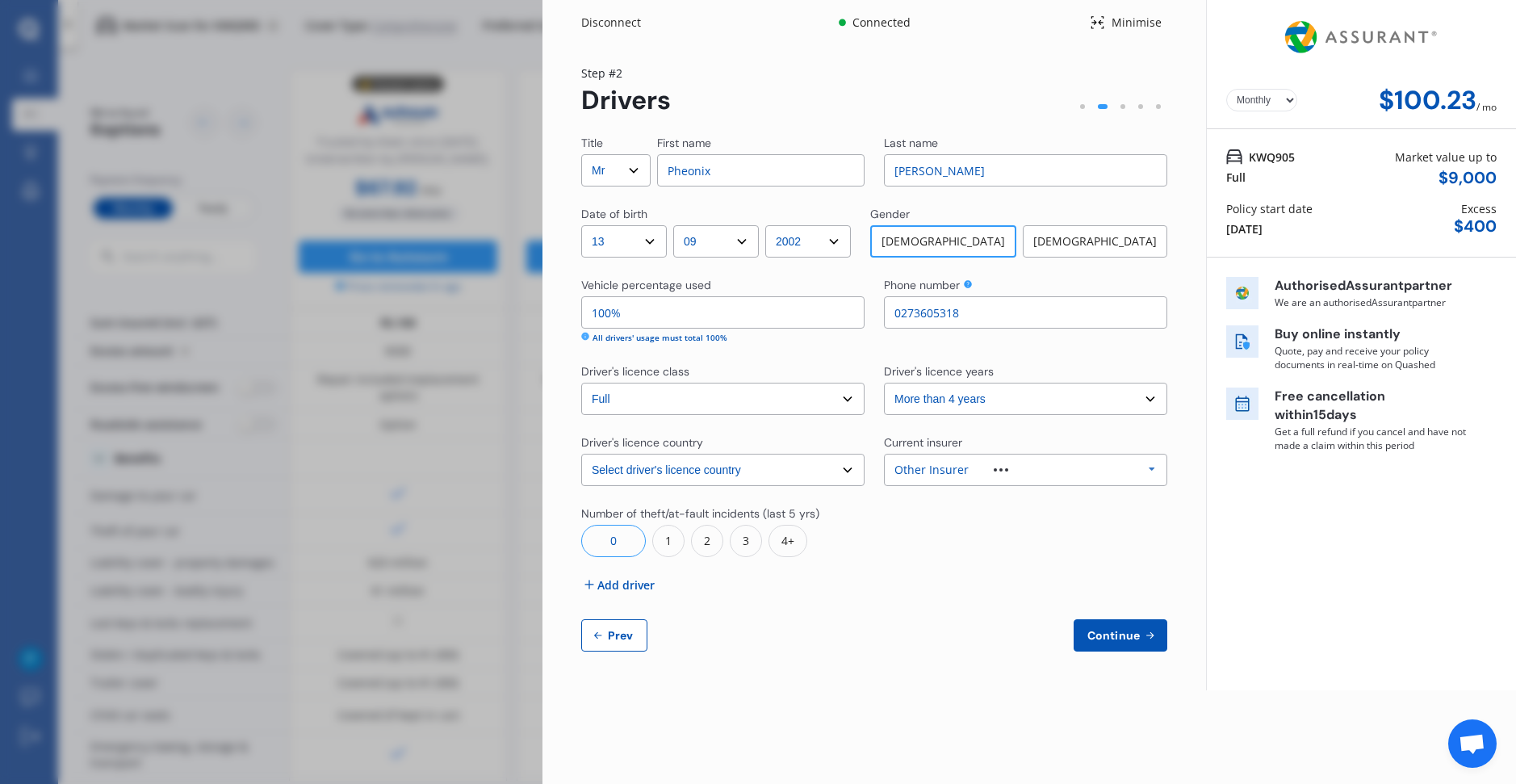
click at [627, 641] on span "Prev" at bounding box center [620, 635] width 33 height 13
select select "full"
select select "0"
select select "On own property"
select select "Manawatu / Wanganui"
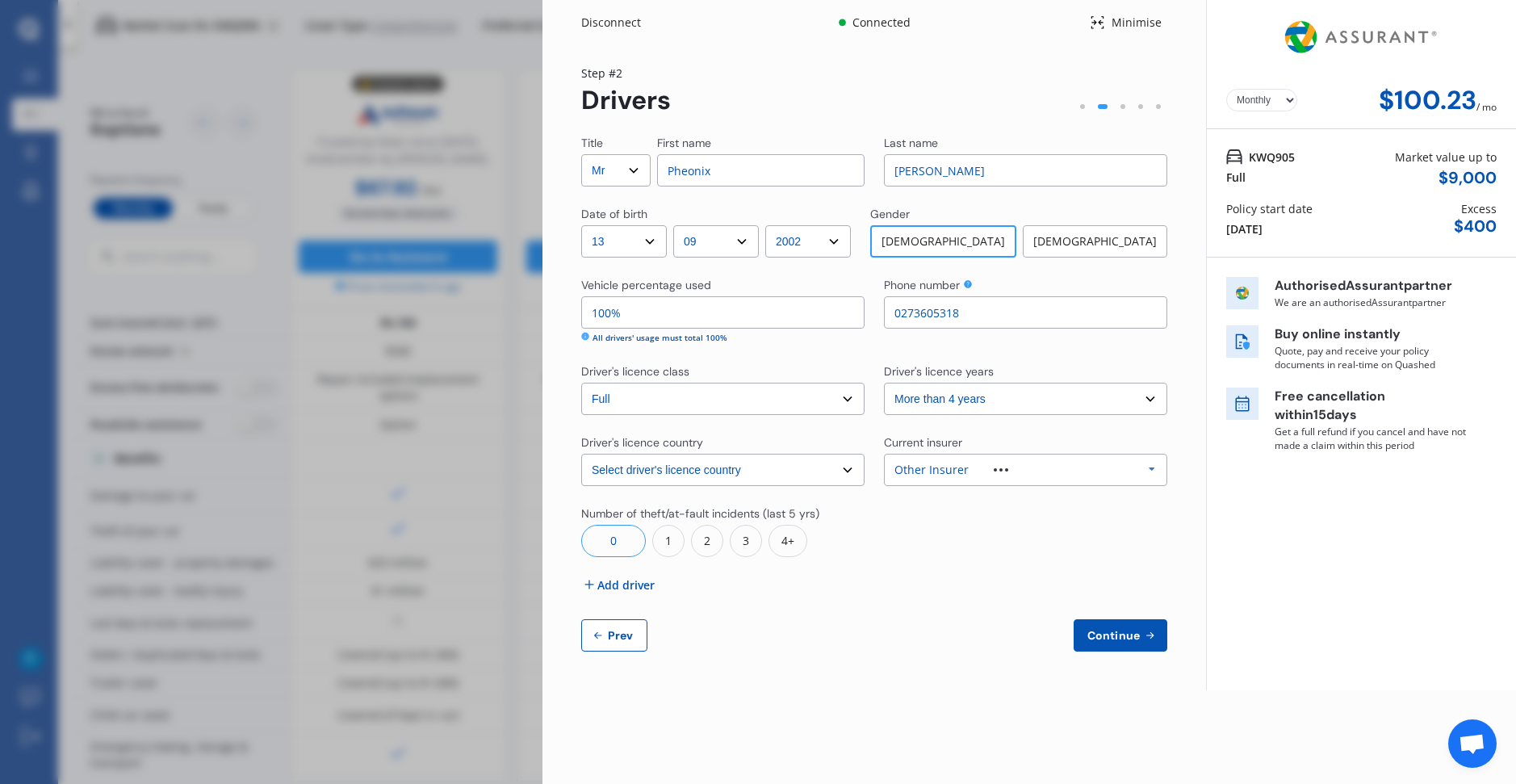
select select "20000"
select select "TOYOTA"
select select "MARK X"
select select "(ALL)"
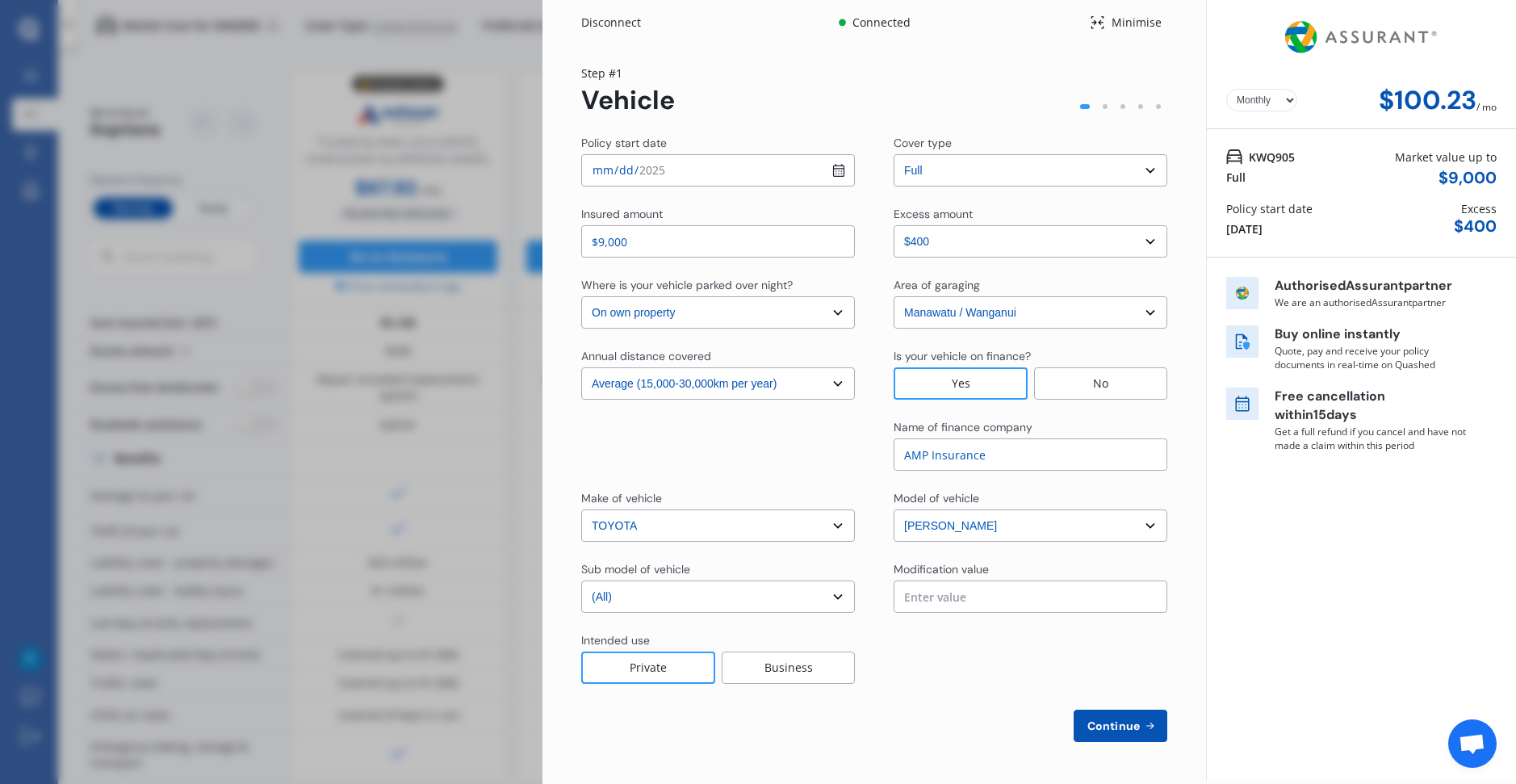
drag, startPoint x: 693, startPoint y: 245, endPoint x: 541, endPoint y: 236, distance: 152.3
click at [541, 236] on div "Disconnect Connected Minimise Yearly Monthly $100.23 / mo Step # 1 Vehicle Poli…" at bounding box center [758, 392] width 1516 height 784
type input "$8,000"
click at [1106, 723] on span "Continue" at bounding box center [1114, 725] width 59 height 13
select select "Mr"
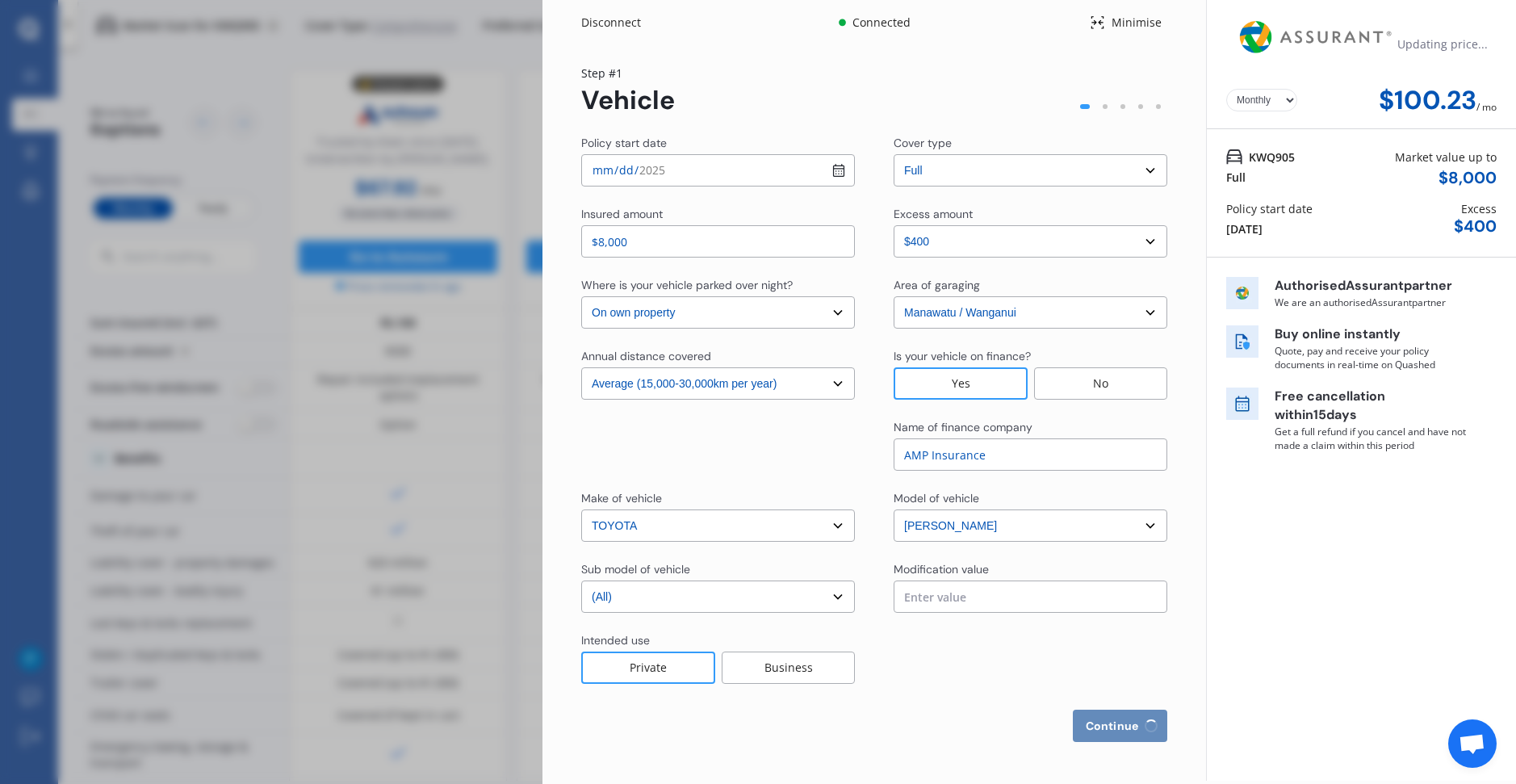
select select "13"
select select "09"
select select "2002"
select select "full"
select select "more than 4 years"
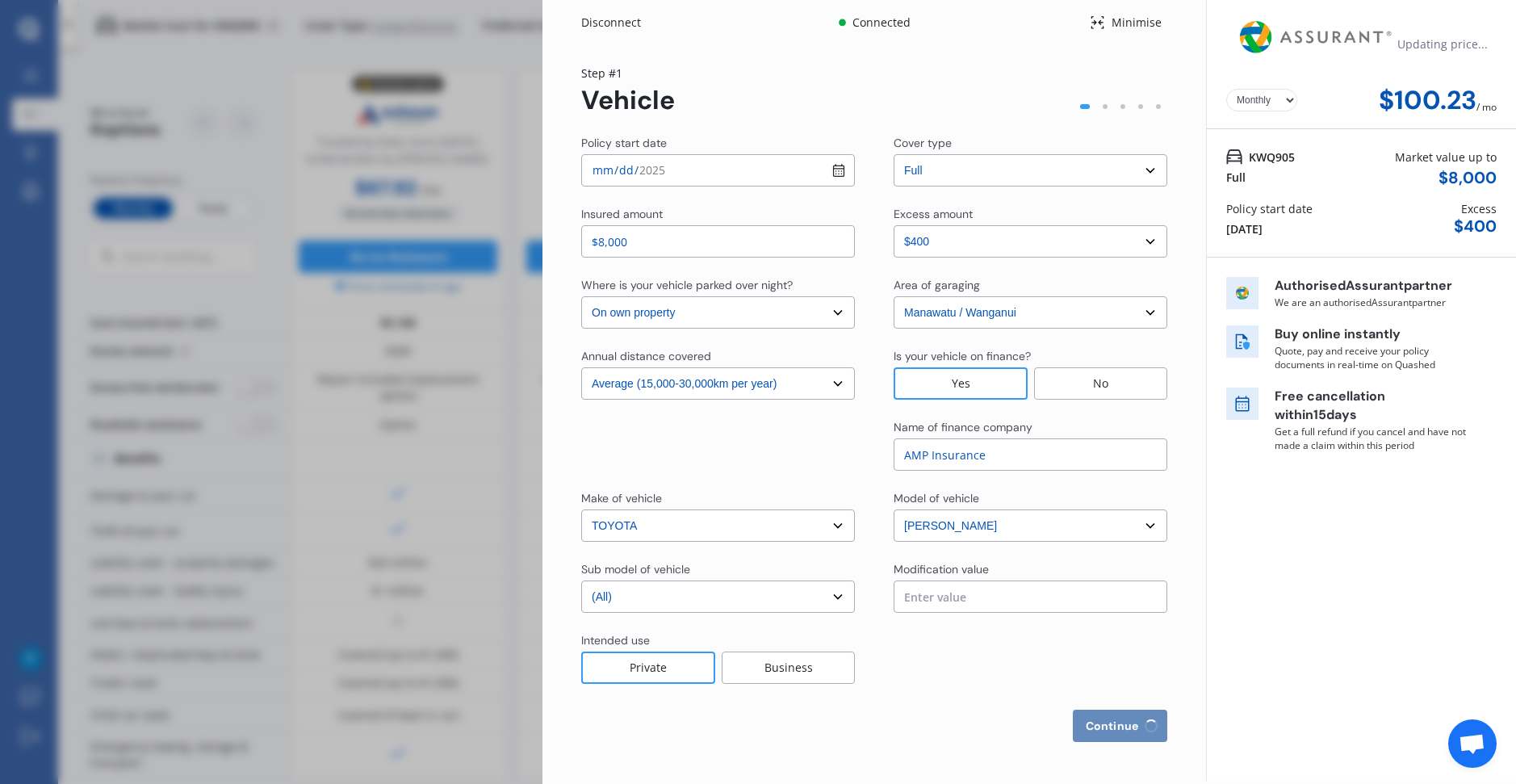
select select "[GEOGRAPHIC_DATA]"
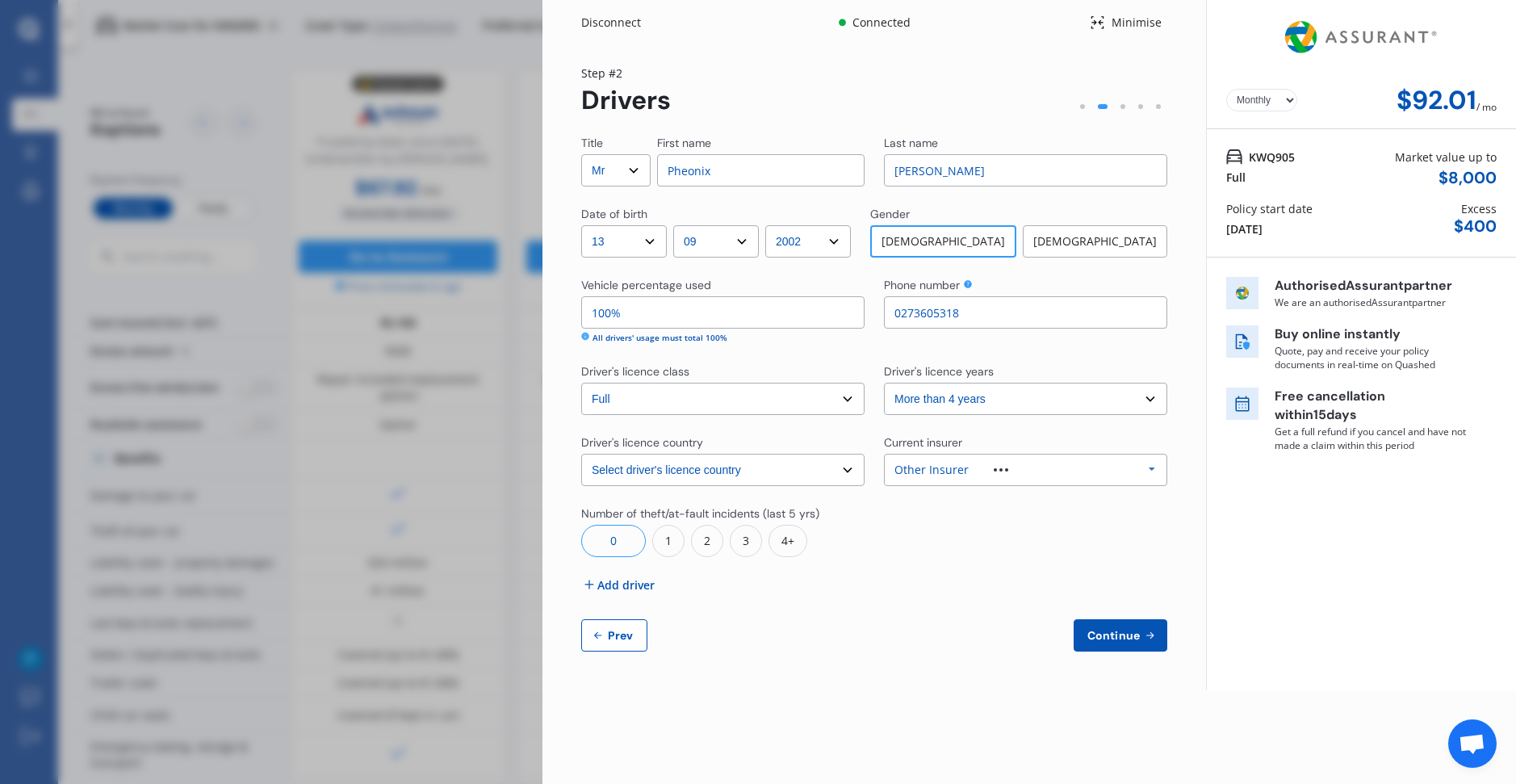
click at [1129, 639] on span "Continue" at bounding box center [1114, 635] width 59 height 13
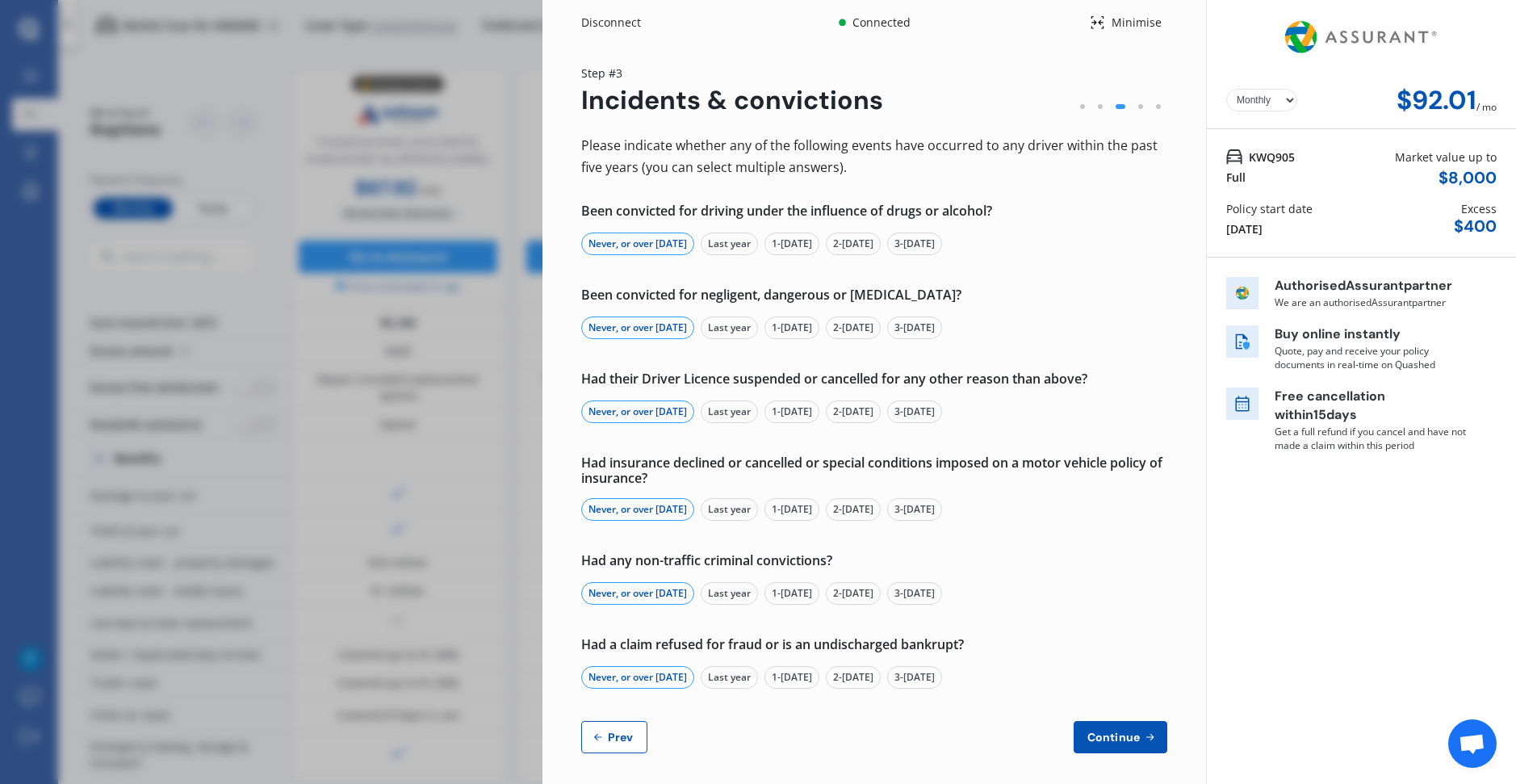
click at [1120, 732] on span "Continue" at bounding box center [1114, 737] width 59 height 13
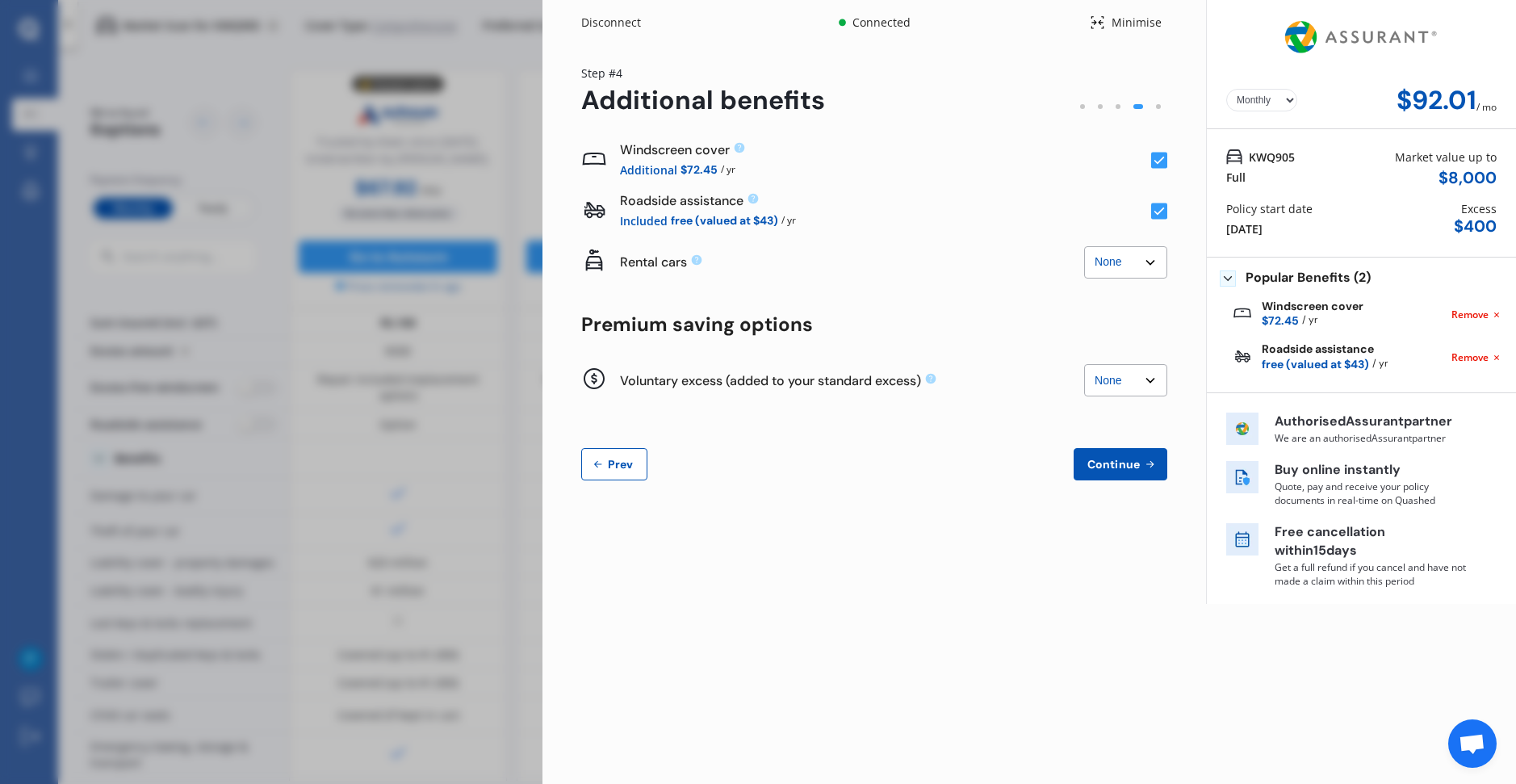
click at [1150, 259] on select "None $2,500 $5,000" at bounding box center [1126, 262] width 83 height 33
click at [1084, 246] on select "None $2,500 $5,000" at bounding box center [1126, 262] width 83 height 33
click at [1130, 256] on select "None $2,500 $5,000" at bounding box center [1126, 262] width 83 height 33
click at [1084, 246] on select "None $2,500 $5,000" at bounding box center [1126, 262] width 83 height 33
click at [1126, 261] on select "None $2,500 $5,000" at bounding box center [1126, 262] width 83 height 33
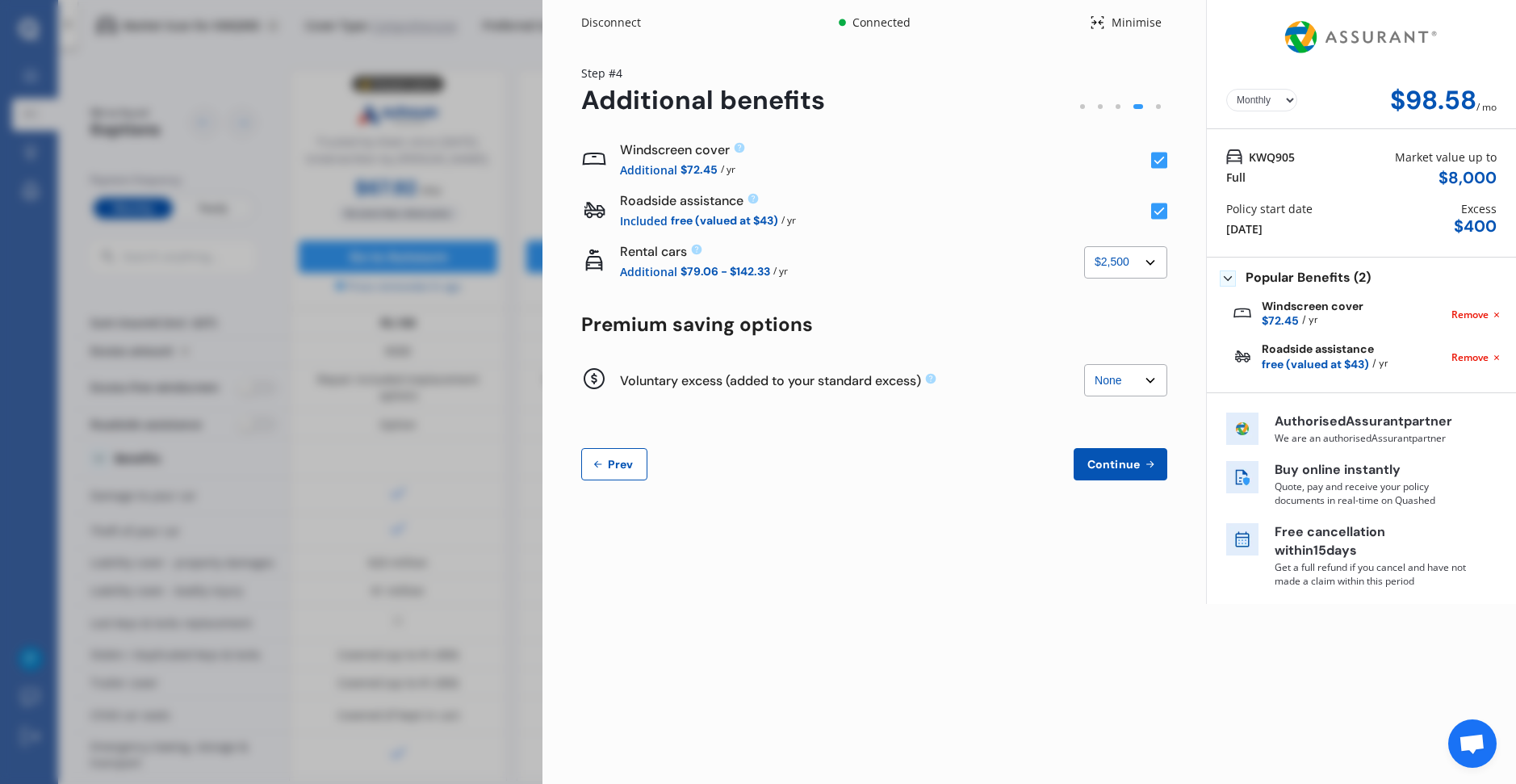
select select "0"
click at [1084, 246] on select "None $2,500 $5,000" at bounding box center [1126, 262] width 83 height 33
click at [1128, 471] on button "Continue" at bounding box center [1120, 464] width 94 height 33
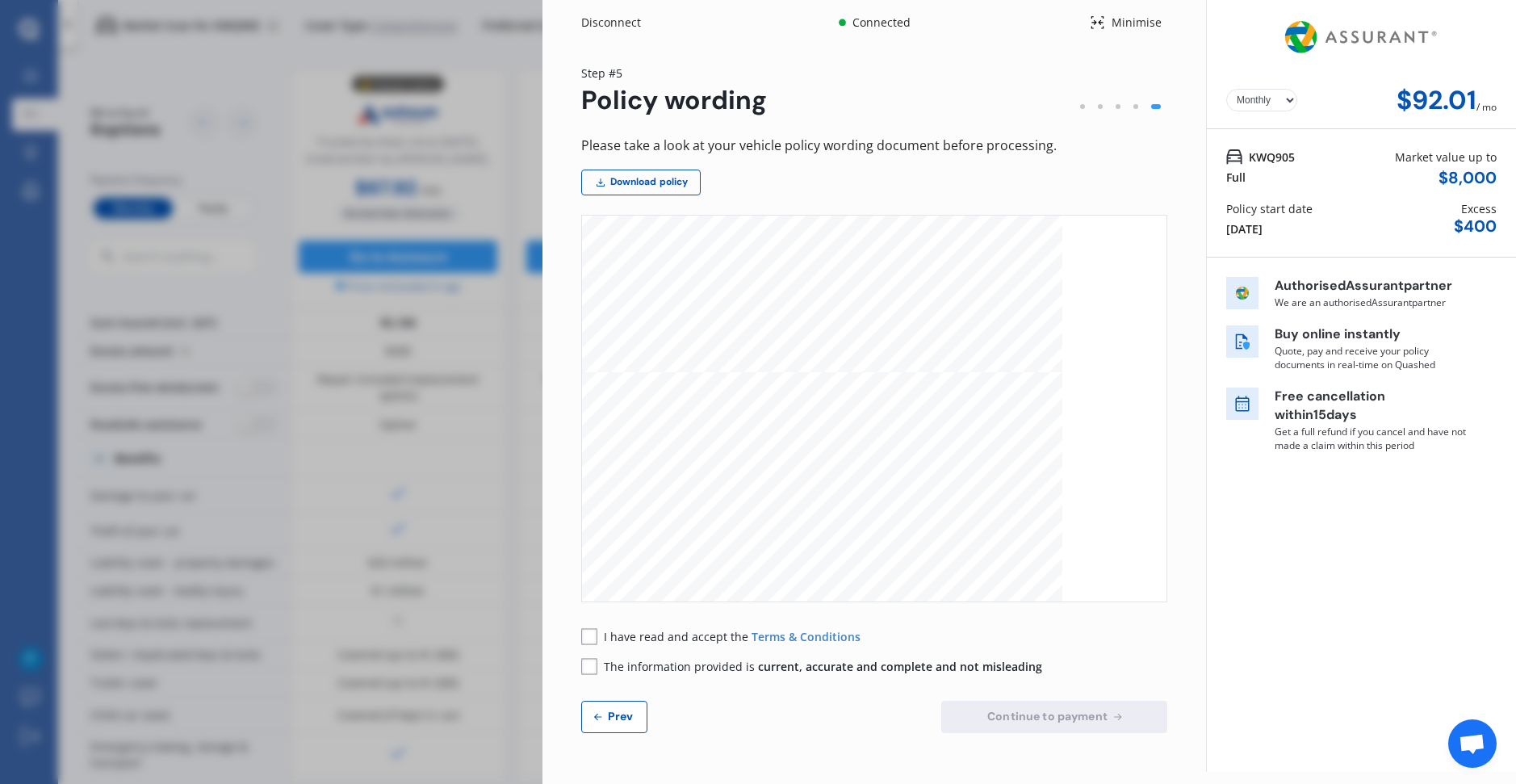
scroll to position [3309, 0]
click at [620, 708] on button "Prev" at bounding box center [613, 716] width 66 height 33
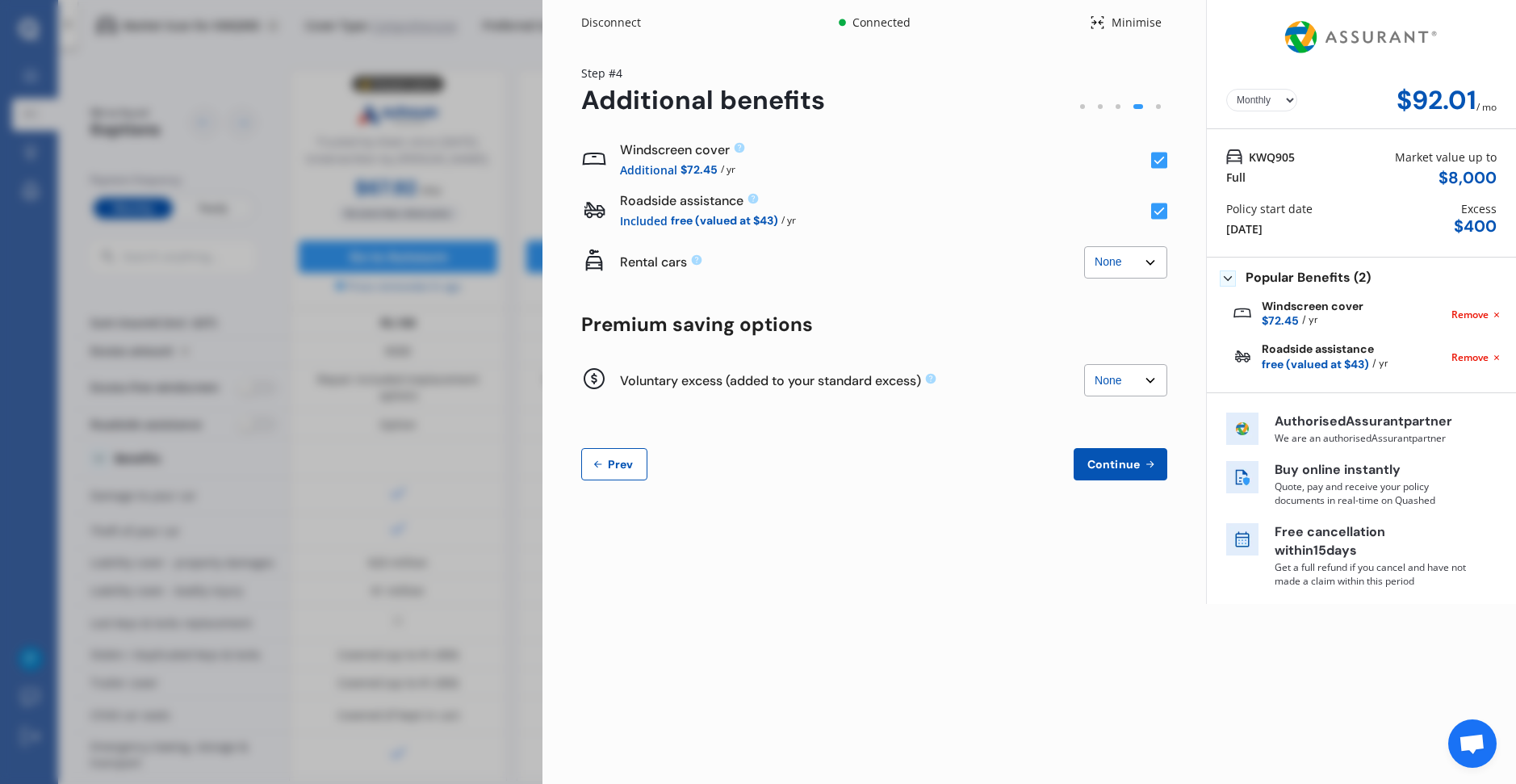
click at [613, 457] on span "Prev" at bounding box center [620, 463] width 33 height 13
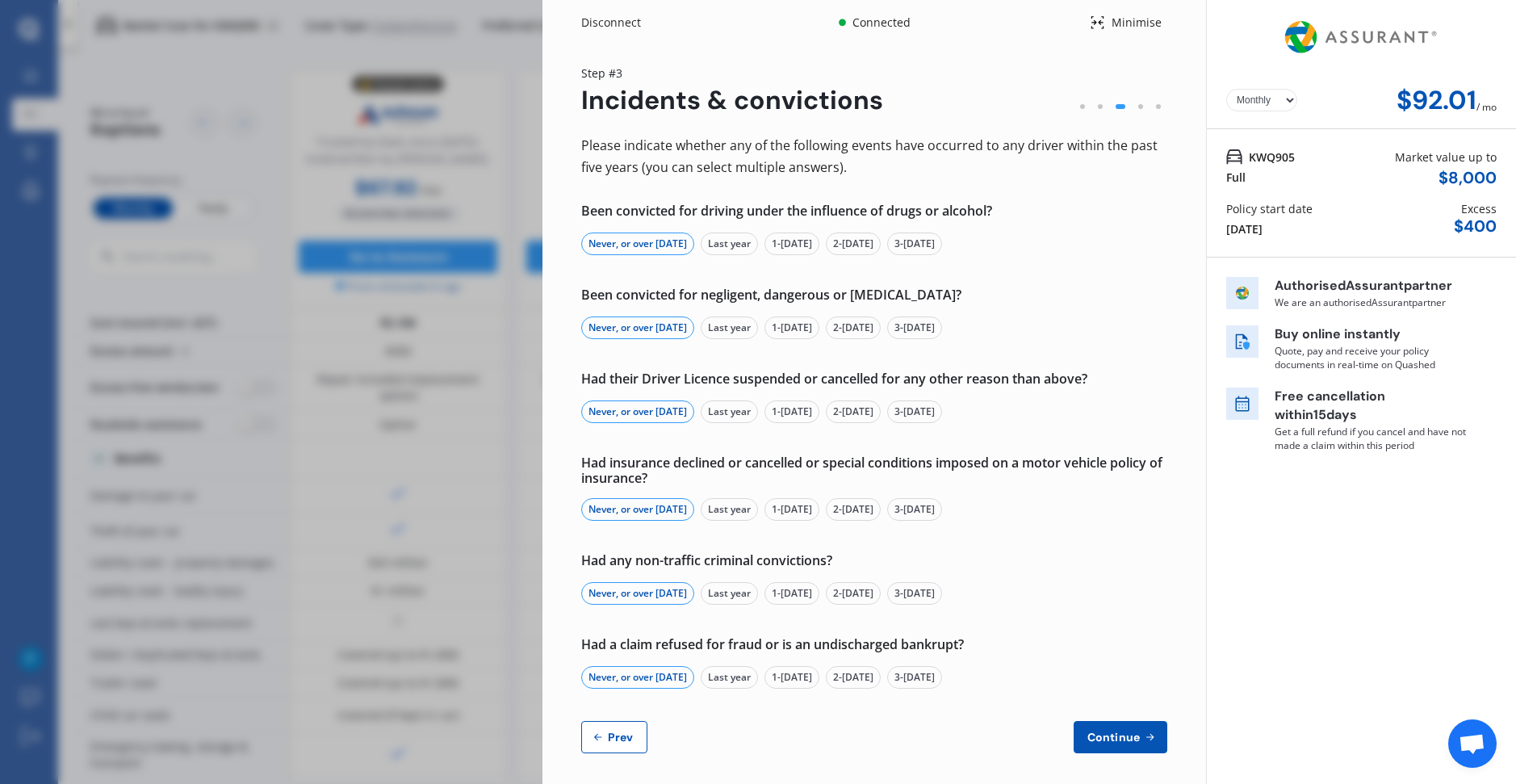
click at [1102, 728] on button "Continue" at bounding box center [1120, 737] width 94 height 33
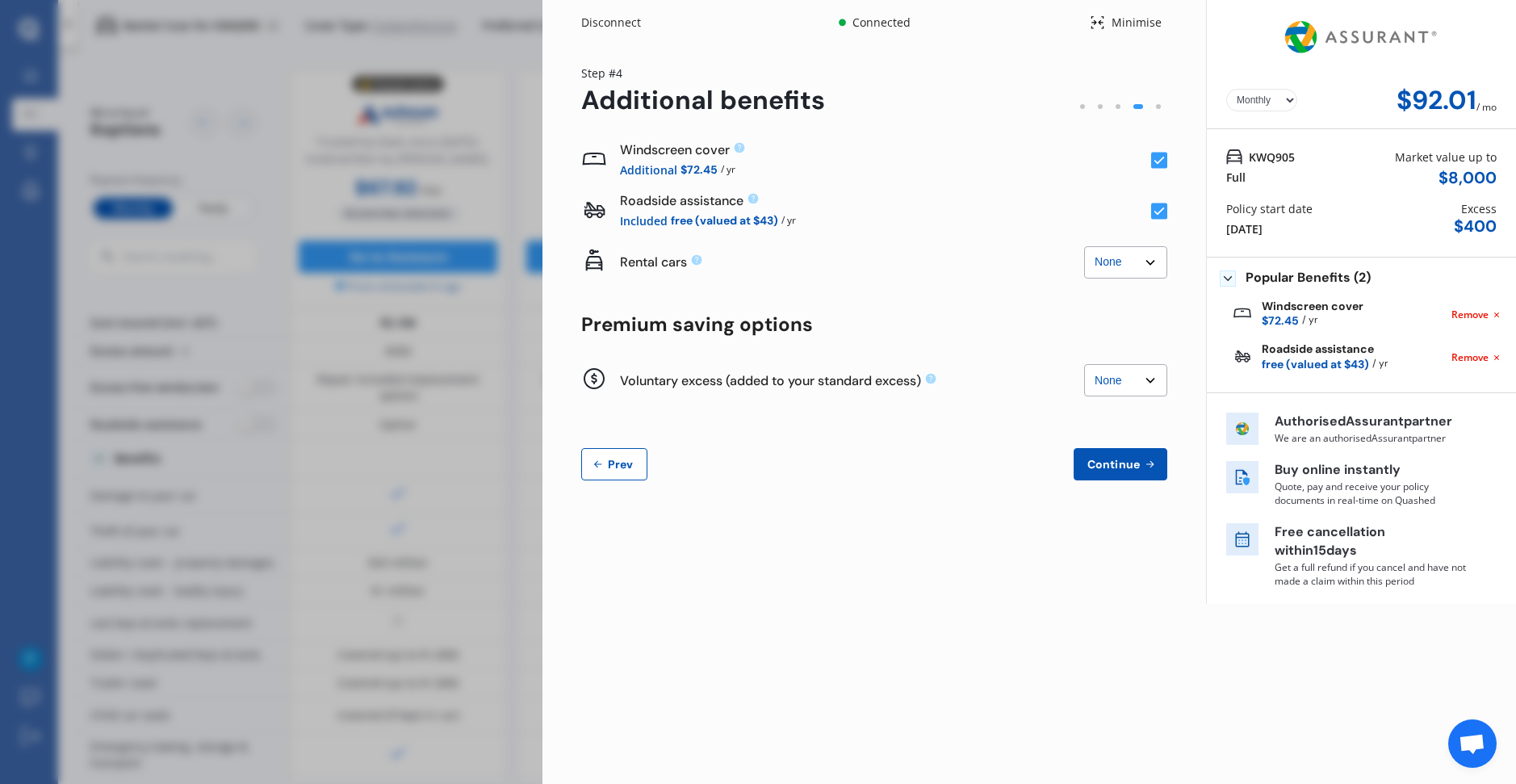
click at [359, 461] on div "Disconnect Connected Minimise Yearly Monthly $92.01 / mo Step # 4 Additional be…" at bounding box center [758, 392] width 1516 height 784
click at [1153, 463] on icon at bounding box center [1149, 464] width 7 height 7
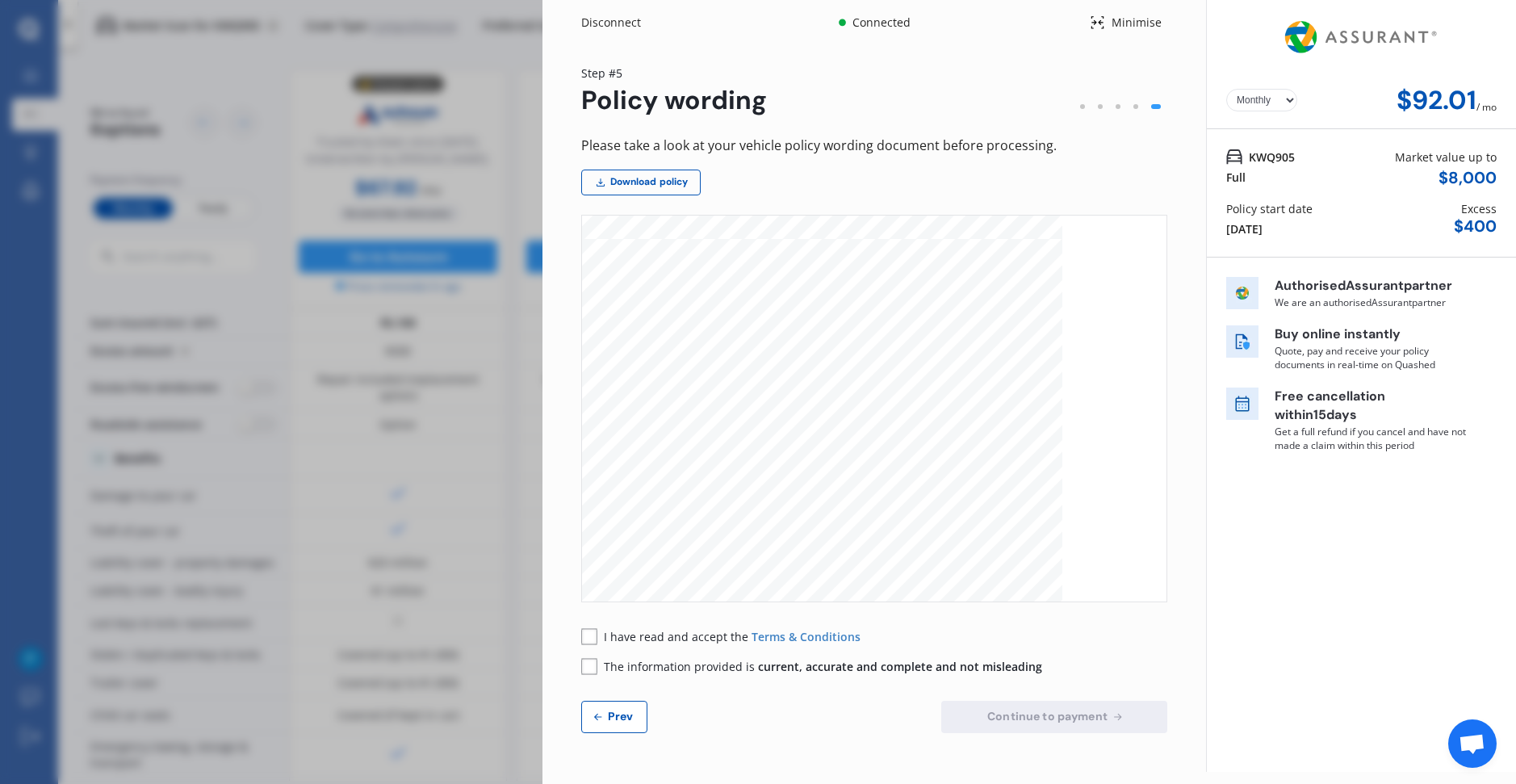
scroll to position [6758, 0]
